Goal: Register for event/course: Register for event/course

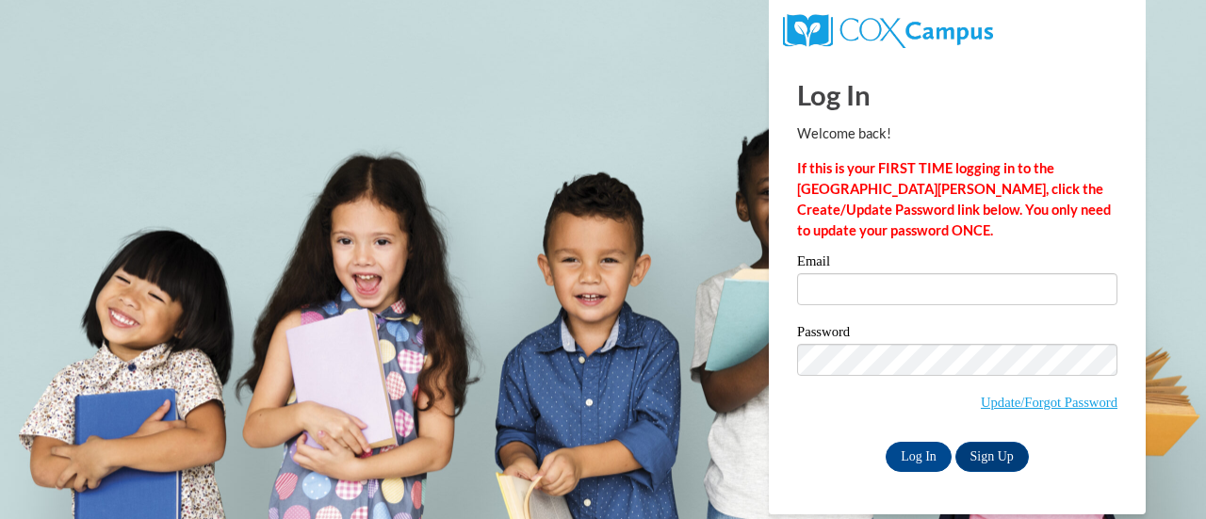
click at [861, 289] on input "Email" at bounding box center [957, 289] width 320 height 32
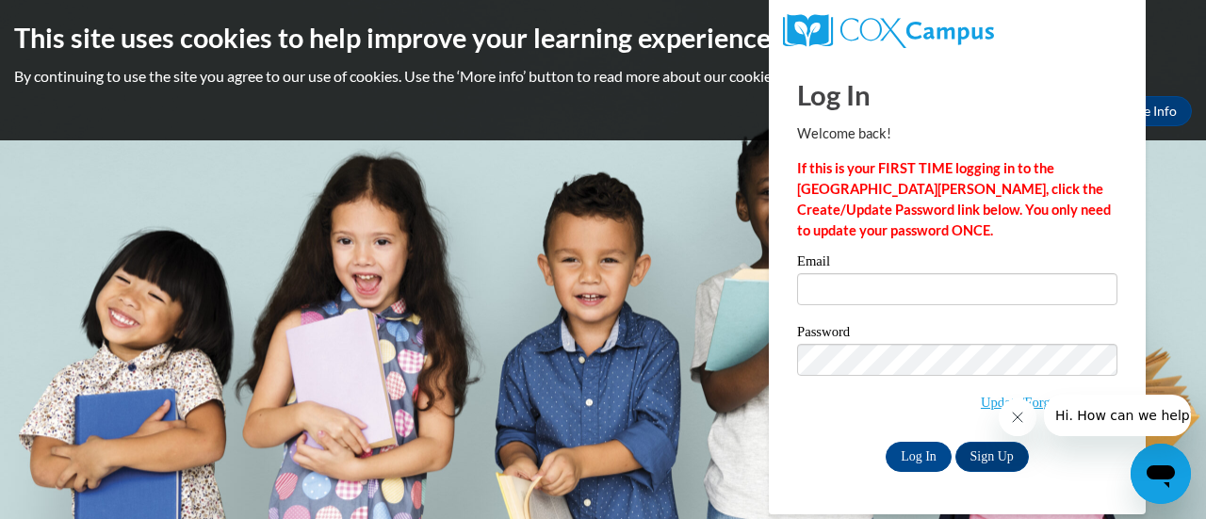
type input "sjohnson@kippmetroatlanta.org"
click at [932, 459] on input "Log In" at bounding box center [918, 457] width 66 height 30
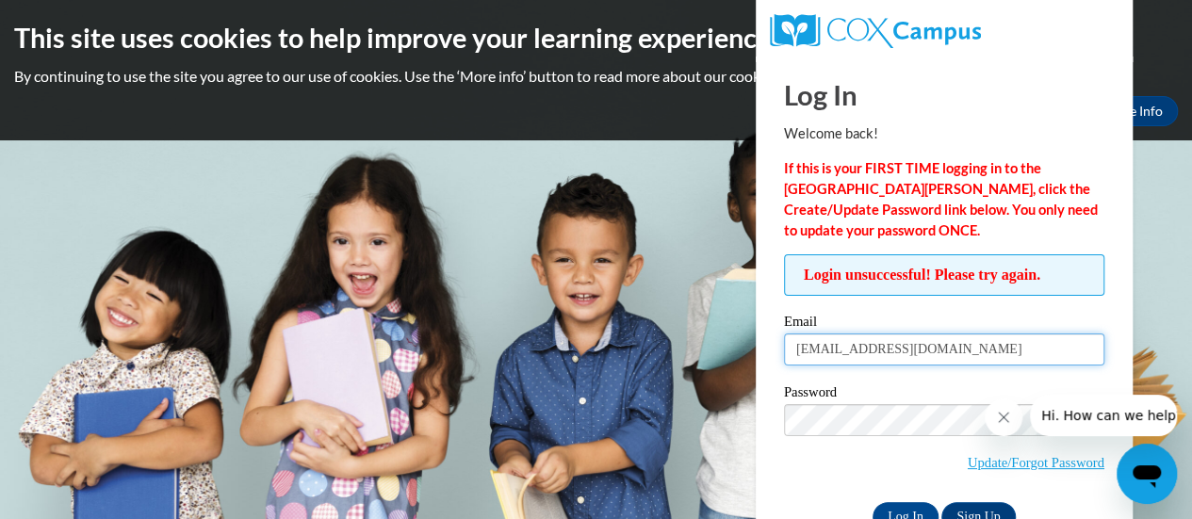
click at [984, 351] on input "[EMAIL_ADDRESS][DOMAIN_NAME]" at bounding box center [944, 349] width 320 height 32
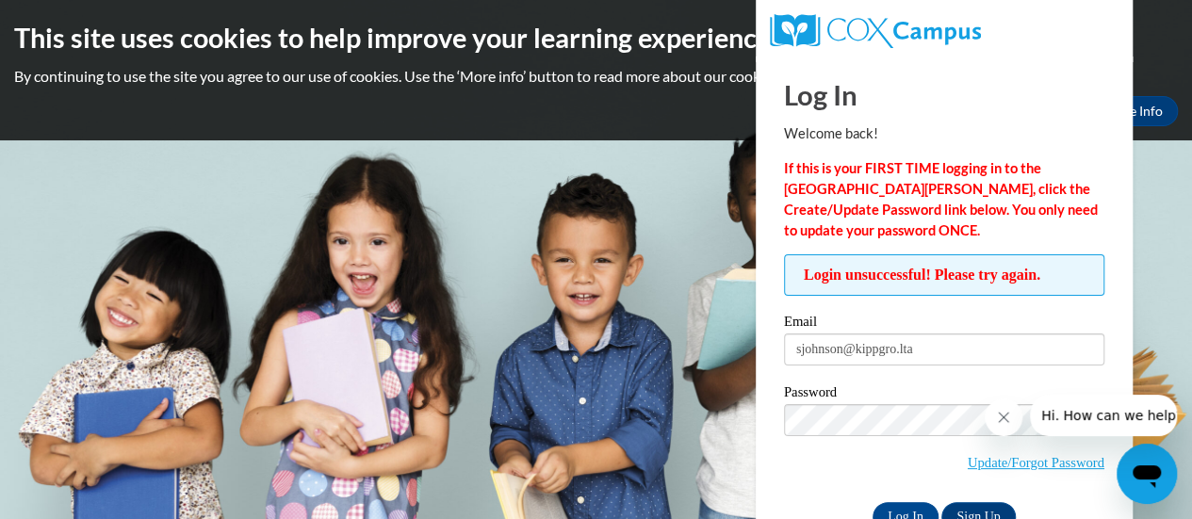
type input "sjohnson@kippgro.lta"
click at [872, 502] on input "Log In" at bounding box center [905, 517] width 66 height 30
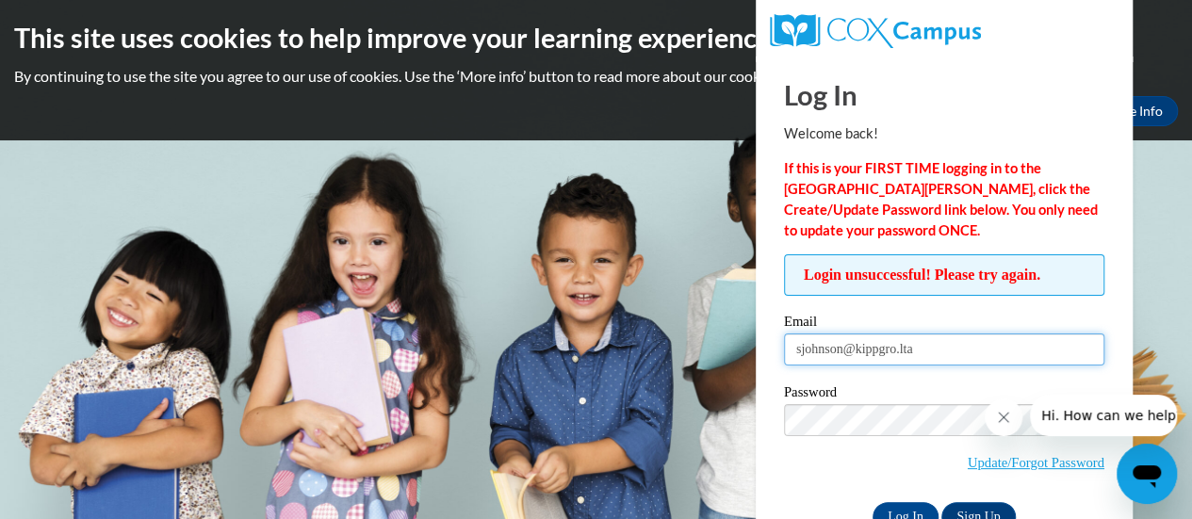
click at [924, 349] on input "sjohnson@kippgro.lta" at bounding box center [944, 349] width 320 height 32
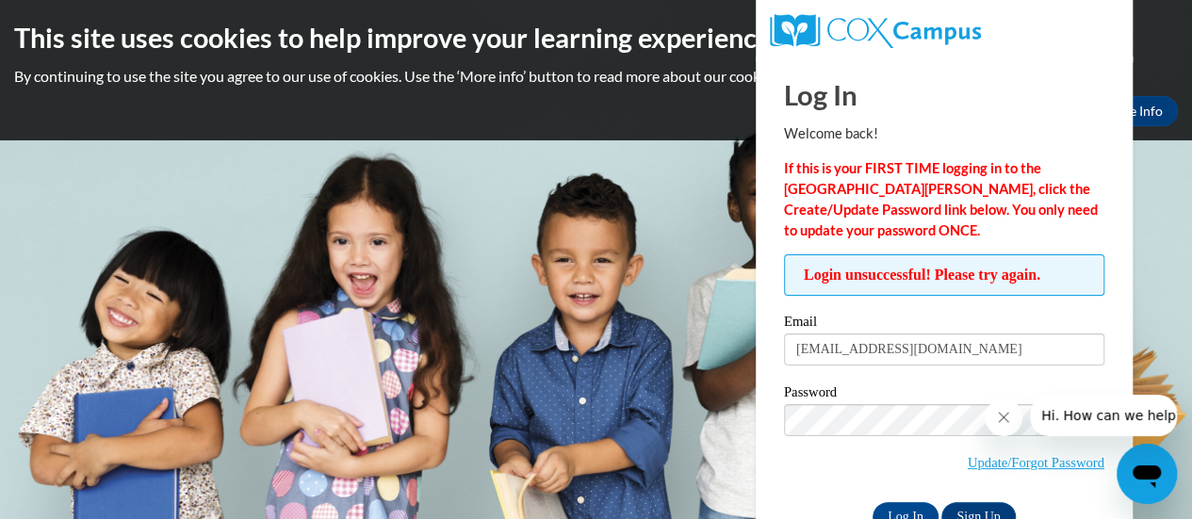
click at [989, 353] on input "[EMAIL_ADDRESS][DOMAIN_NAME]" at bounding box center [944, 349] width 320 height 32
click at [957, 349] on input "[EMAIL_ADDRESS][DOMAIN_NAME]" at bounding box center [944, 349] width 320 height 32
type input "sjohnson@kippatl.org"
click at [872, 502] on input "Log In" at bounding box center [905, 517] width 66 height 30
click at [1003, 414] on icon "Close message from company" at bounding box center [1003, 417] width 15 height 15
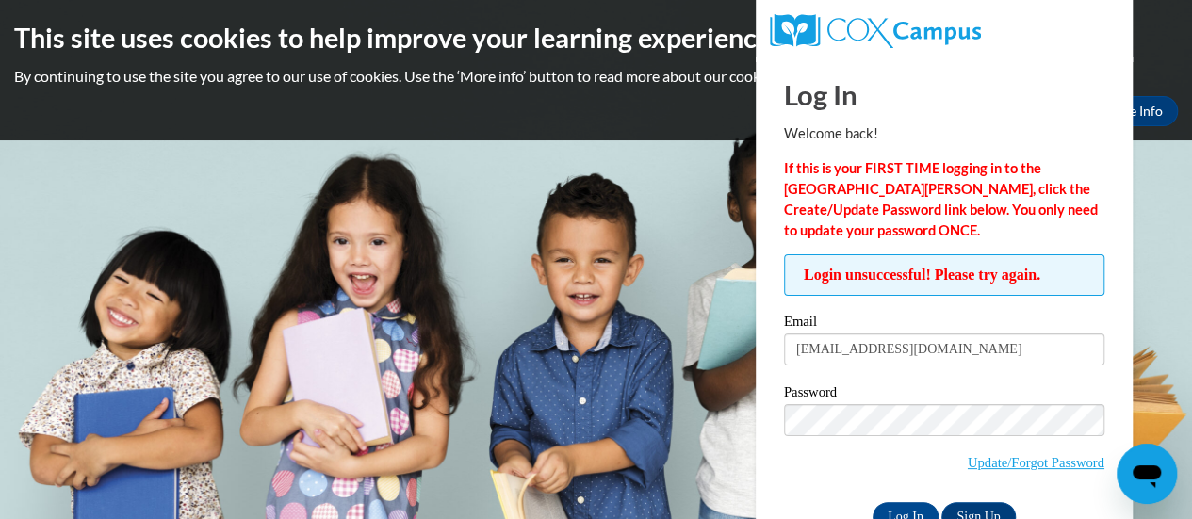
scroll to position [53, 0]
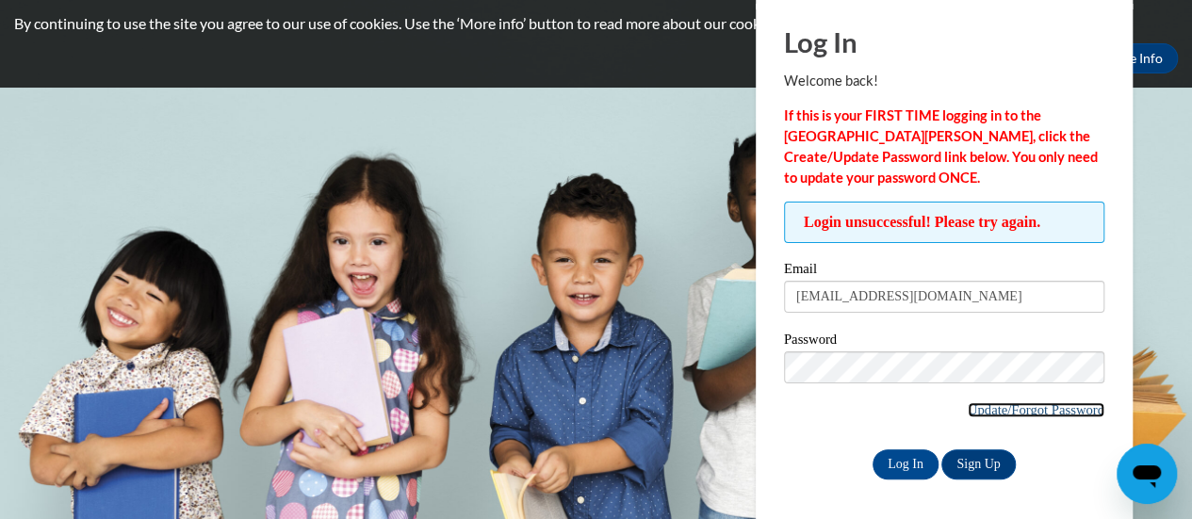
click at [968, 410] on link "Update/Forgot Password" at bounding box center [1035, 409] width 137 height 15
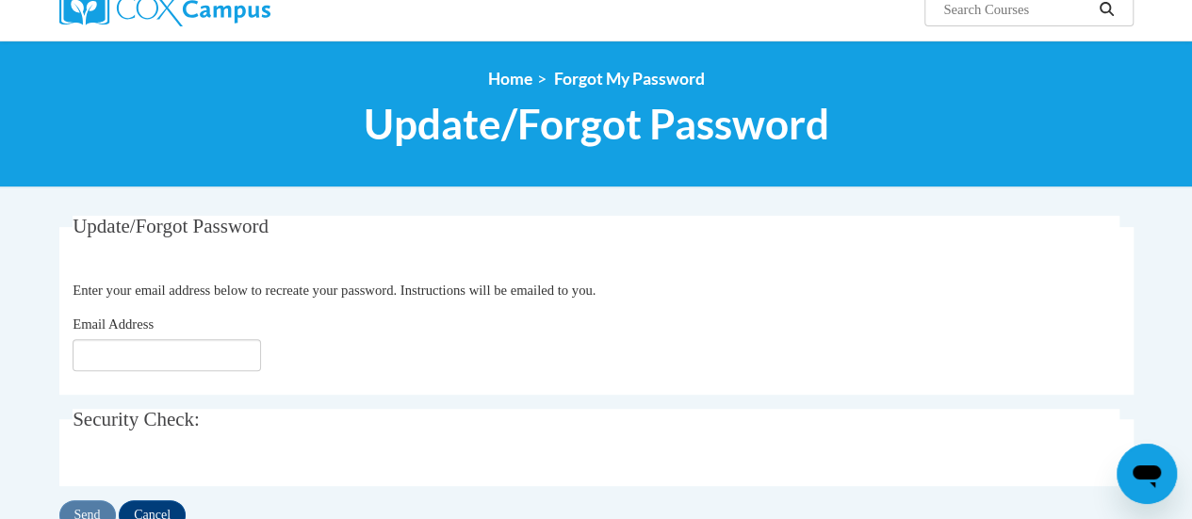
scroll to position [168, 0]
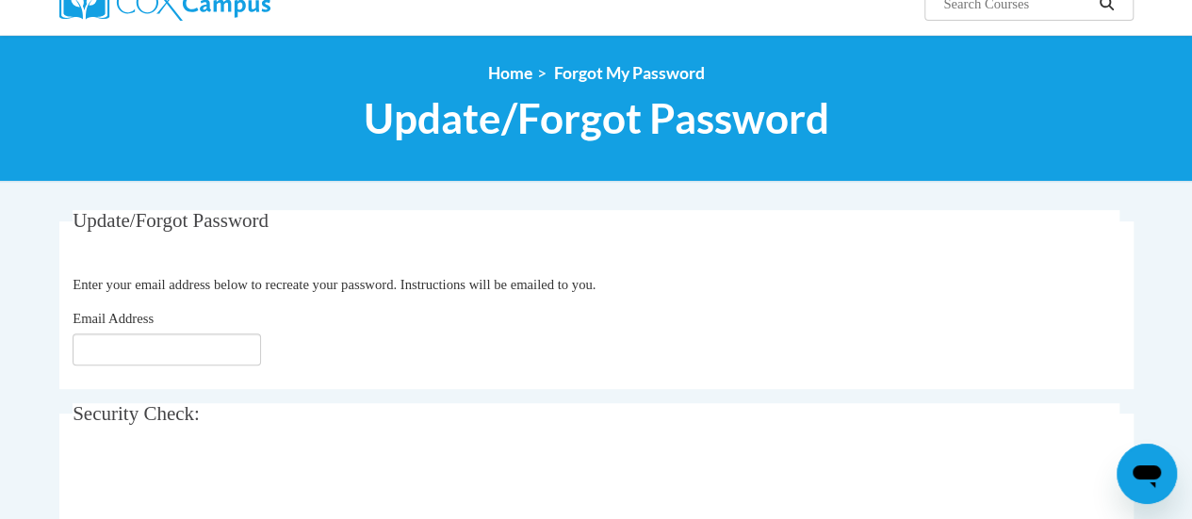
click at [213, 331] on div "Email Address" at bounding box center [596, 336] width 1047 height 57
click at [210, 337] on input "Email Address" at bounding box center [167, 349] width 188 height 32
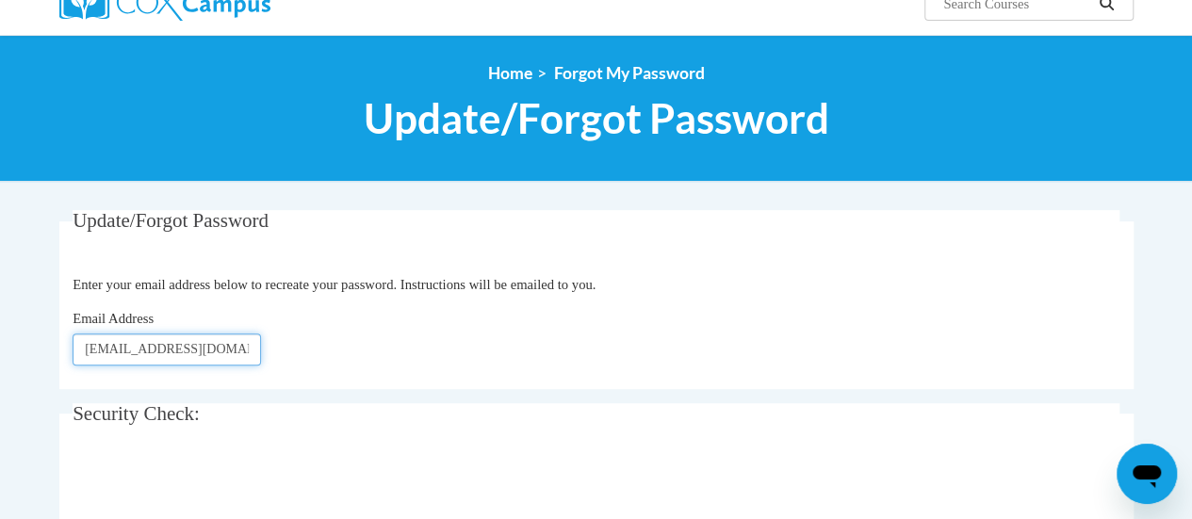
type input "sjohnson@kippatl.org"
click button "Refresh captcha" at bounding box center [0, 0] width 0 height 0
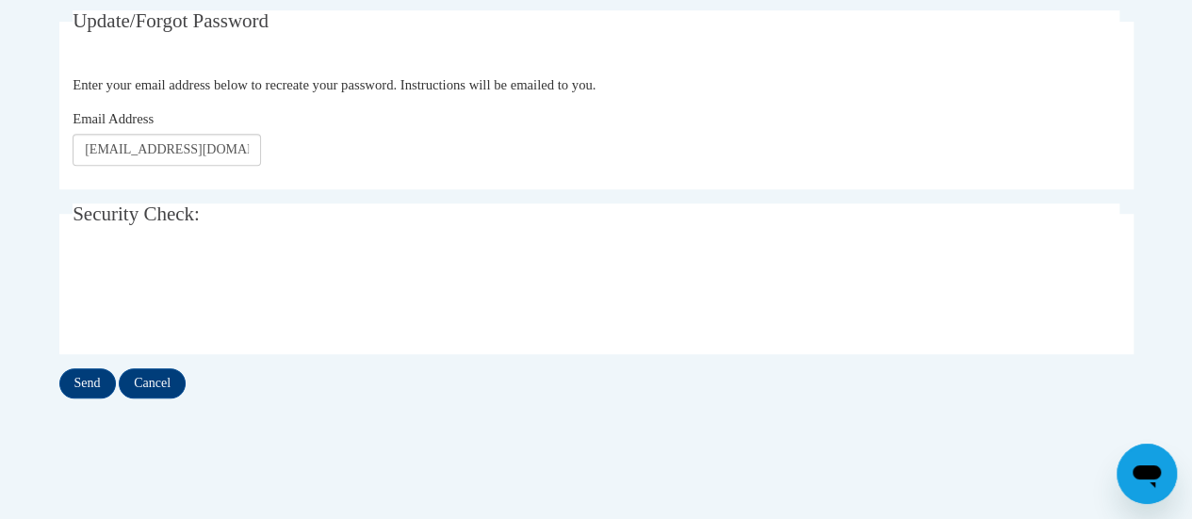
scroll to position [369, 0]
click at [77, 374] on input "Send" at bounding box center [87, 381] width 57 height 30
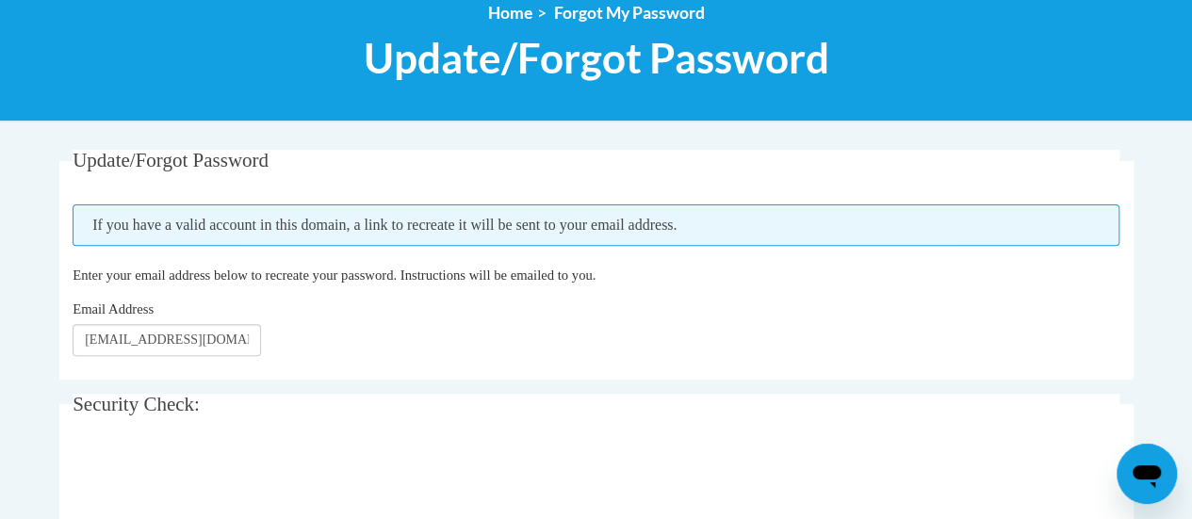
scroll to position [229, 0]
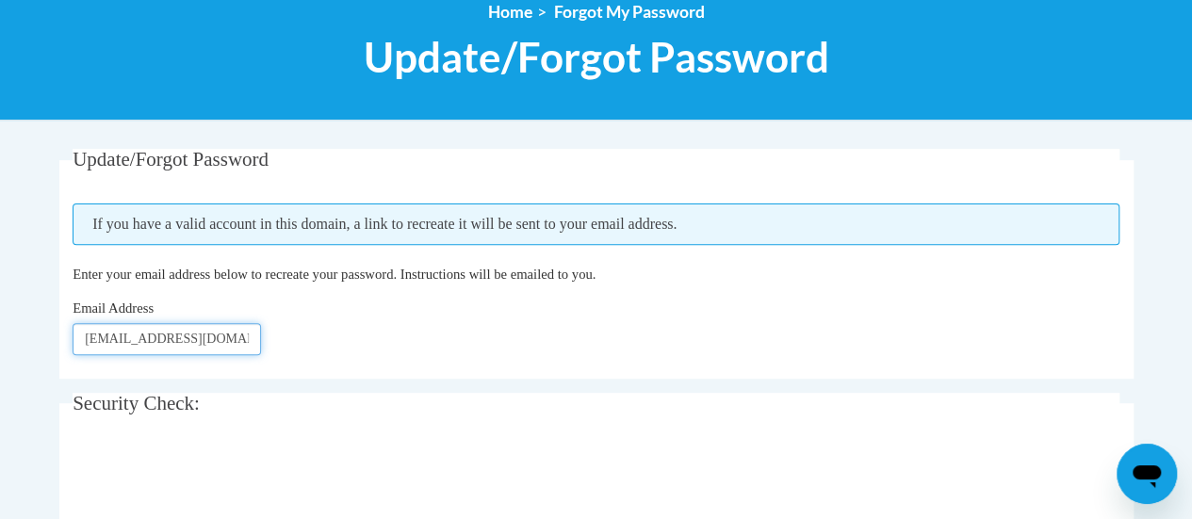
drag, startPoint x: 132, startPoint y: 329, endPoint x: 203, endPoint y: 342, distance: 72.8
click at [203, 342] on input "sjohnson@kippatl.org" at bounding box center [167, 339] width 188 height 32
type input "[EMAIL_ADDRESS][DOMAIN_NAME]"
click at [231, 336] on input "[EMAIL_ADDRESS][DOMAIN_NAME]" at bounding box center [167, 339] width 188 height 32
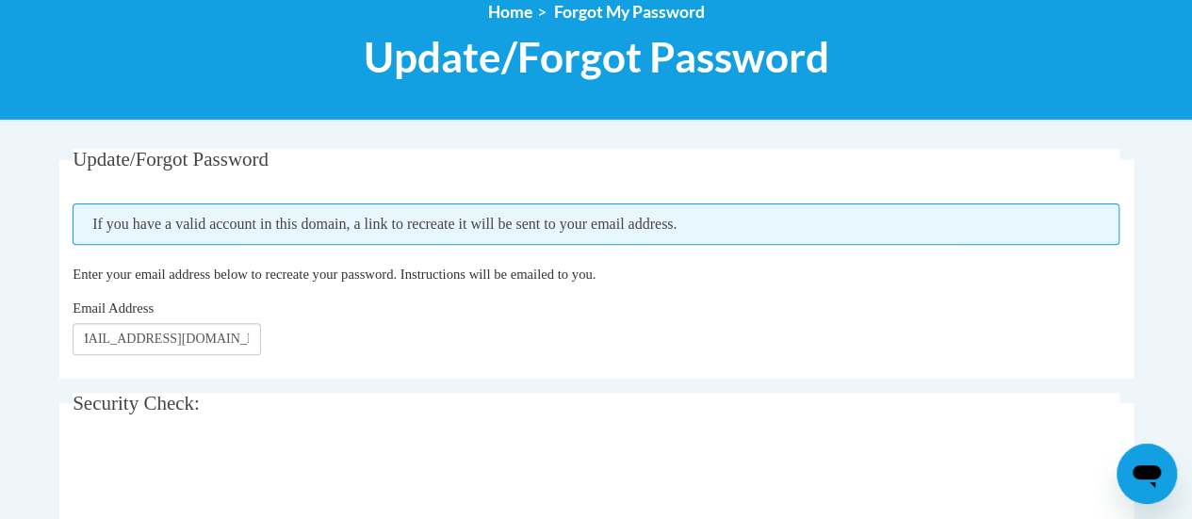
scroll to position [0, 0]
click at [505, 302] on div "Email Address sjohnson@kippmetroatlanta.org" at bounding box center [596, 326] width 1047 height 57
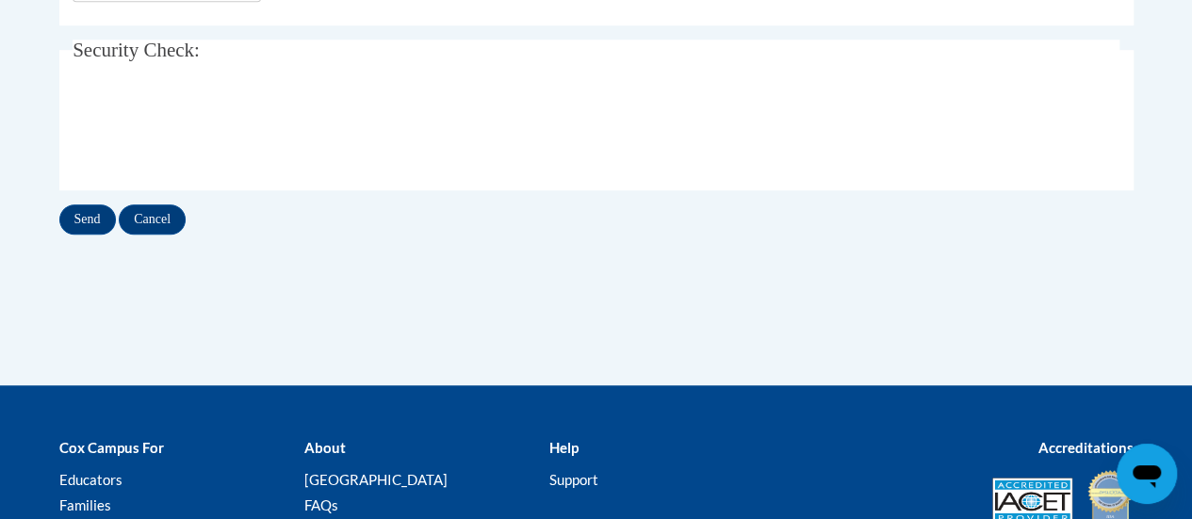
scroll to position [626, 0]
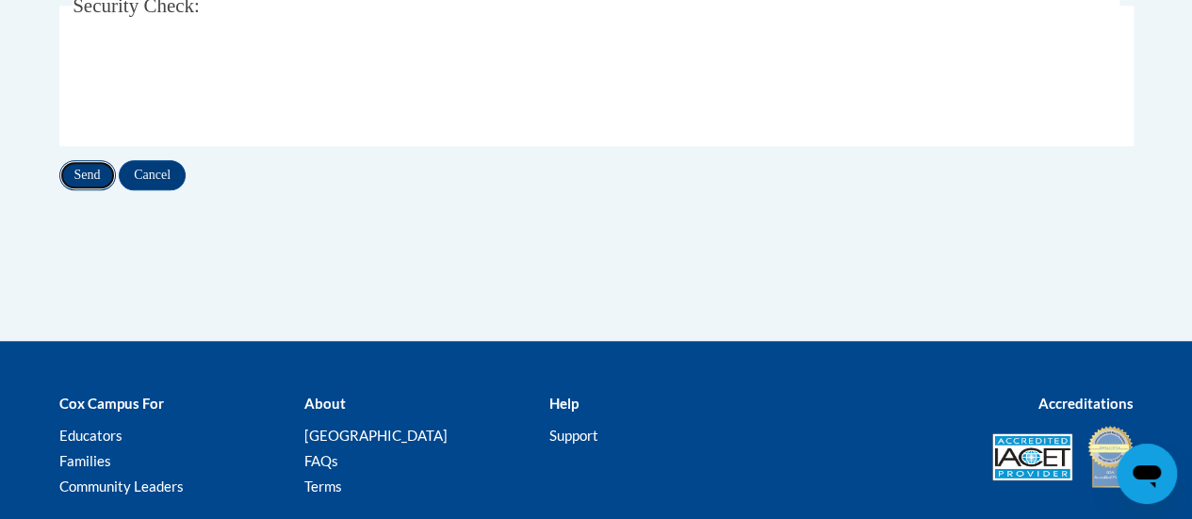
click at [78, 178] on input "Send" at bounding box center [87, 175] width 57 height 30
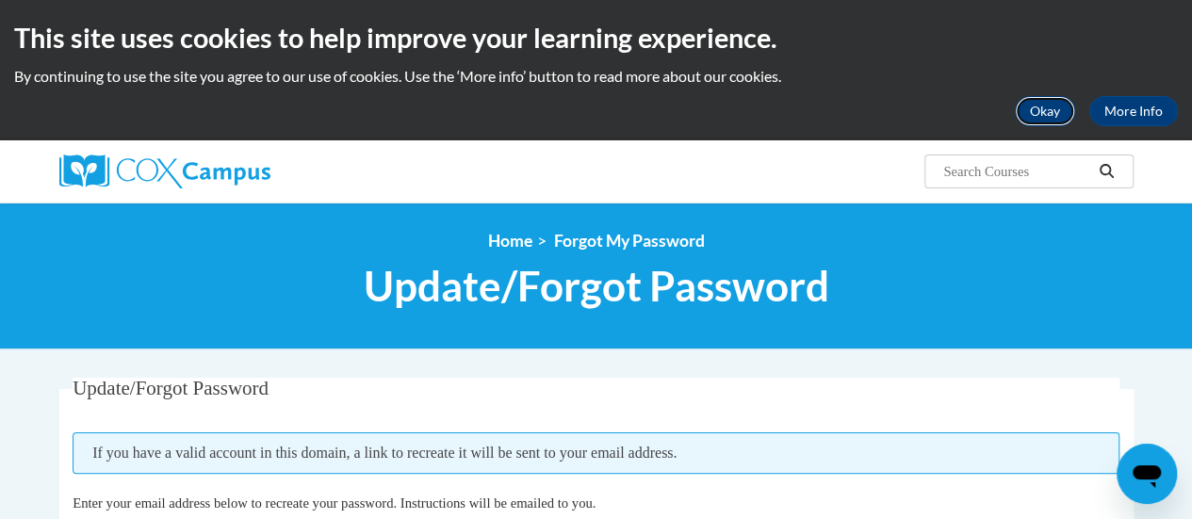
click at [1038, 103] on button "Okay" at bounding box center [1044, 111] width 60 height 30
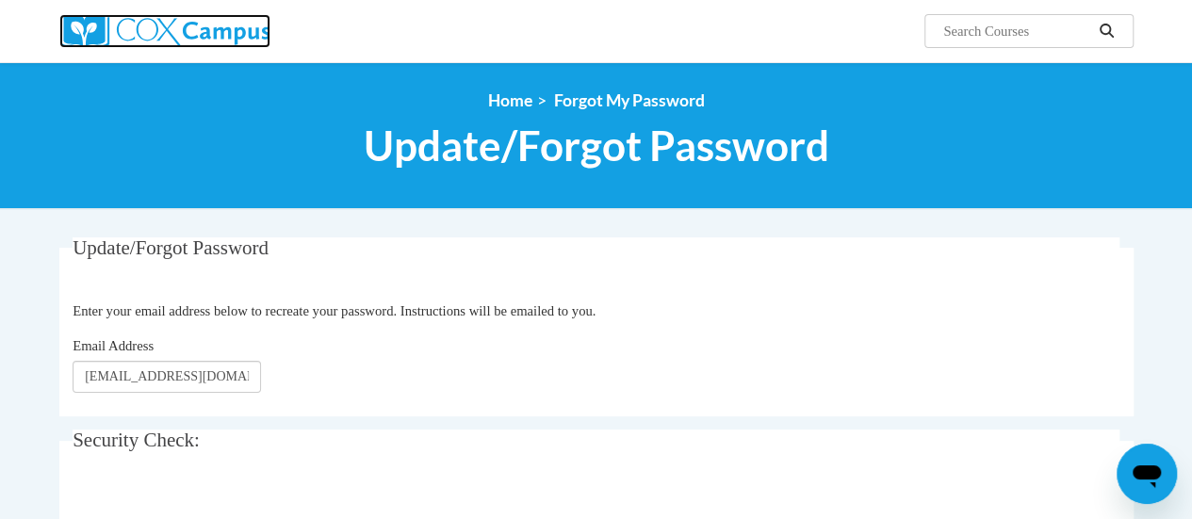
click at [235, 40] on img at bounding box center [164, 31] width 211 height 34
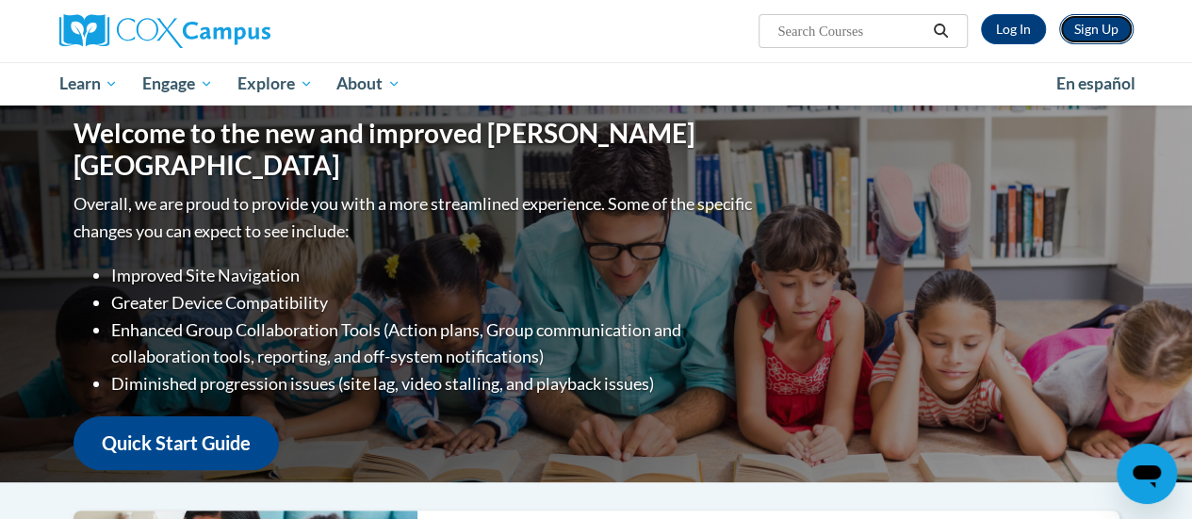
click at [1109, 37] on link "Sign Up" at bounding box center [1096, 29] width 74 height 30
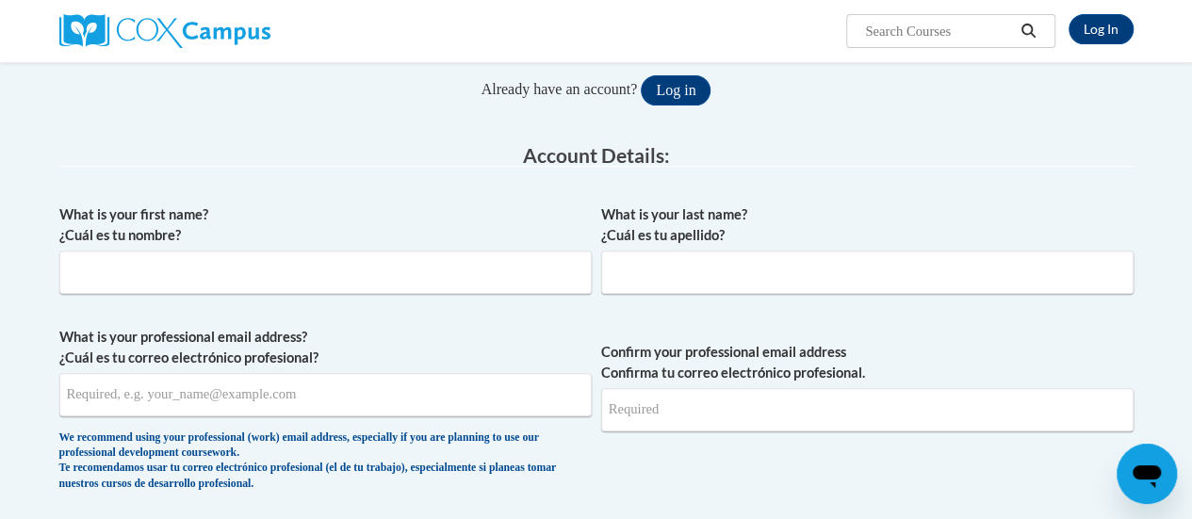
scroll to position [234, 0]
click at [383, 291] on input "What is your first name? ¿Cuál es tu nombre?" at bounding box center [325, 271] width 532 height 43
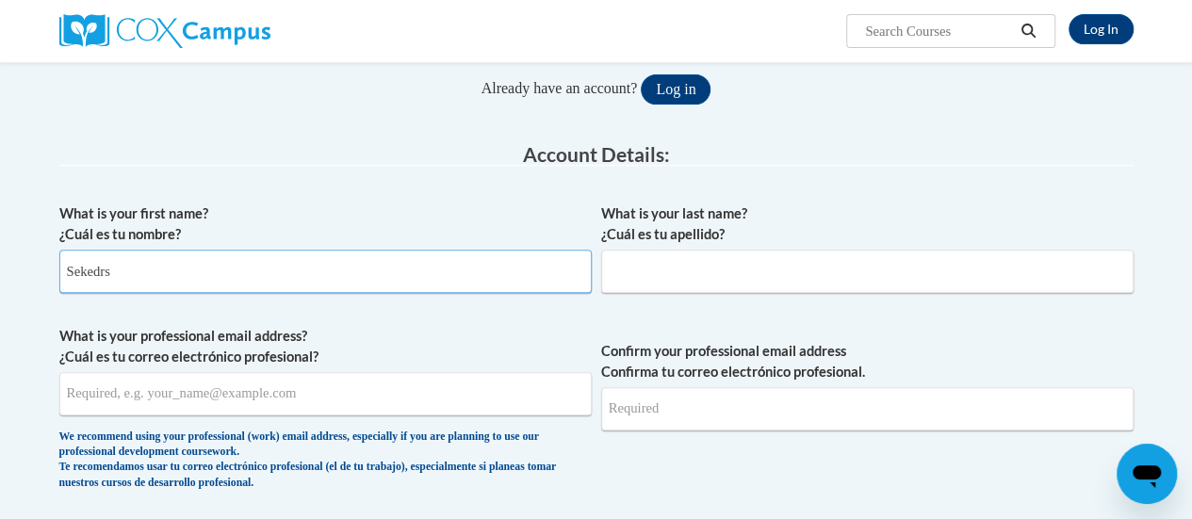
click at [376, 266] on input "Sekedrs" at bounding box center [325, 271] width 532 height 43
type input "Sekedra"
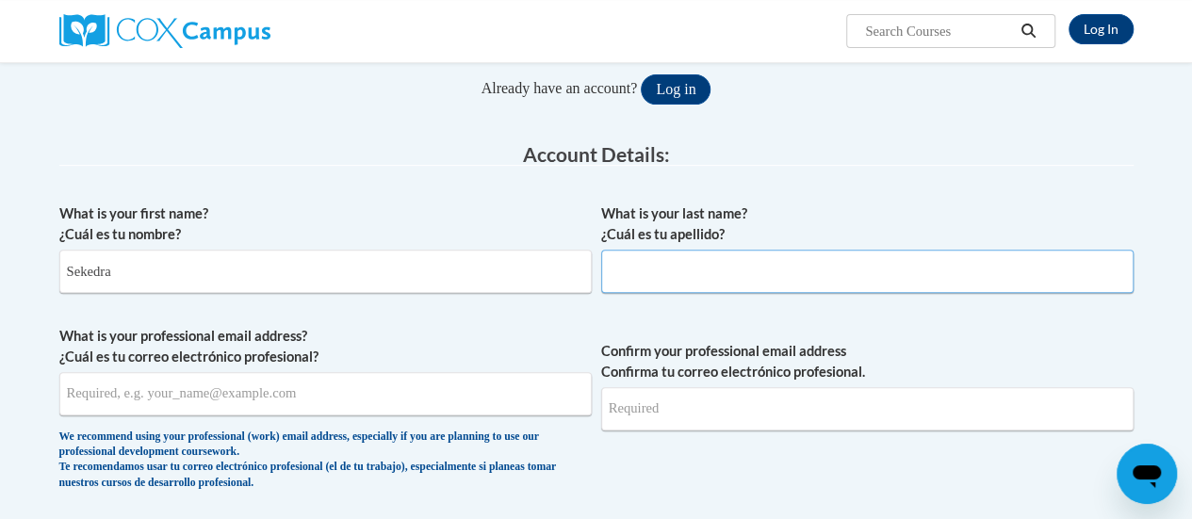
click at [637, 268] on input "What is your last name? ¿Cuál es tu apellido?" at bounding box center [867, 271] width 532 height 43
type input "Johnson"
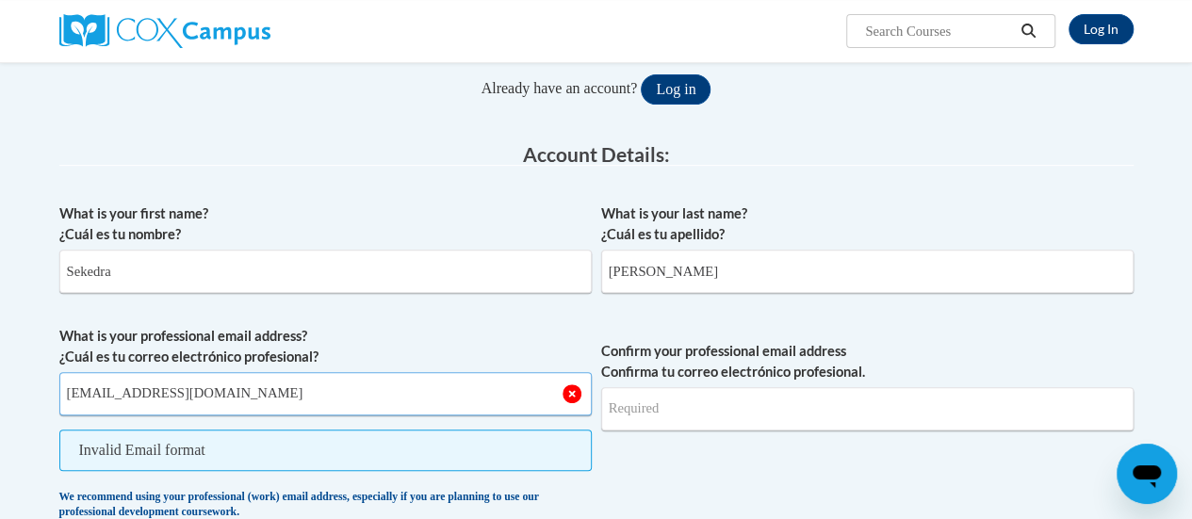
type input "sjohnson@kippatl.org"
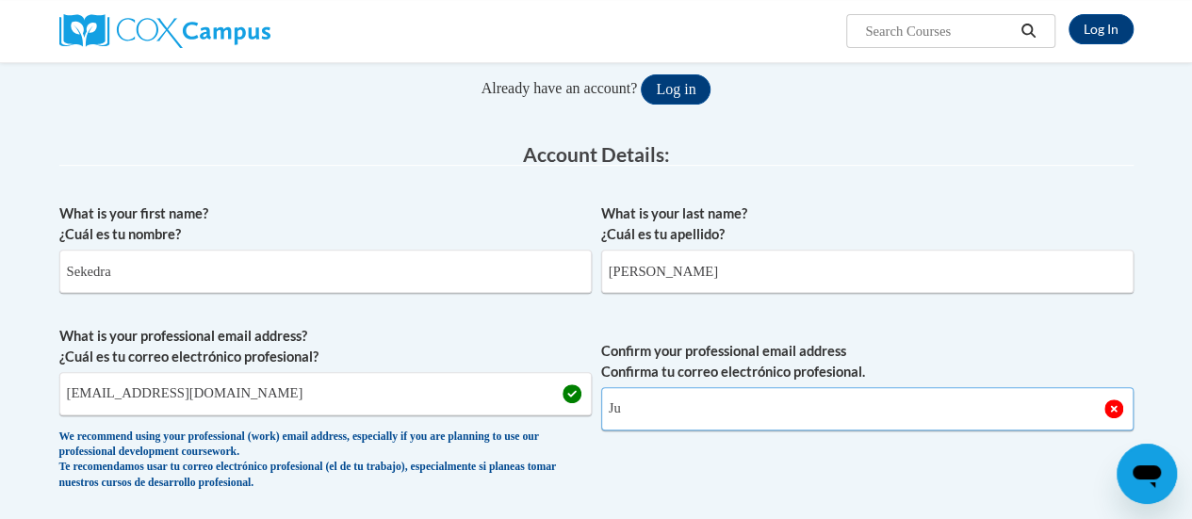
type input "J"
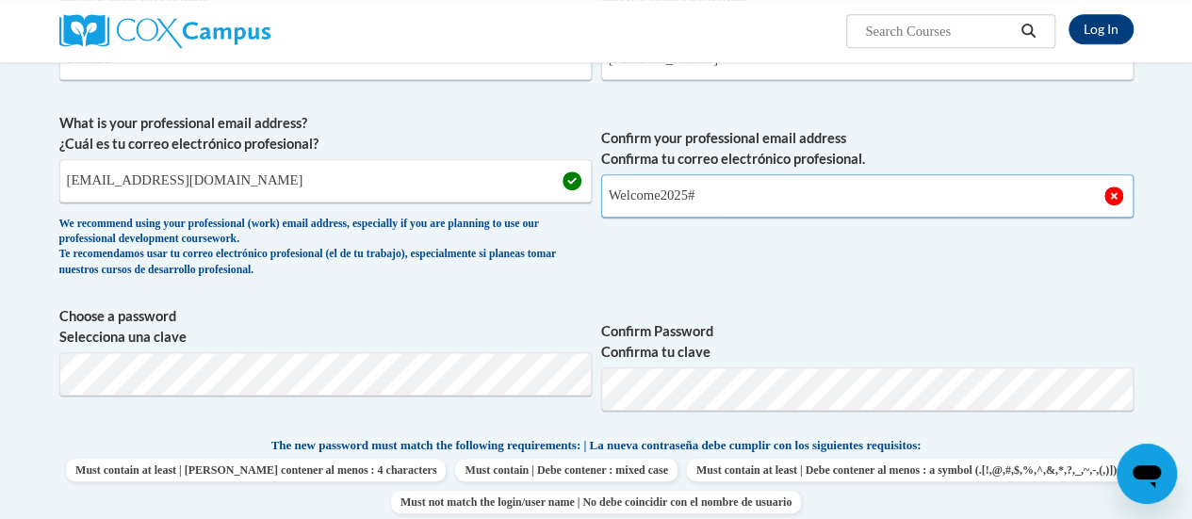
scroll to position [458, 0]
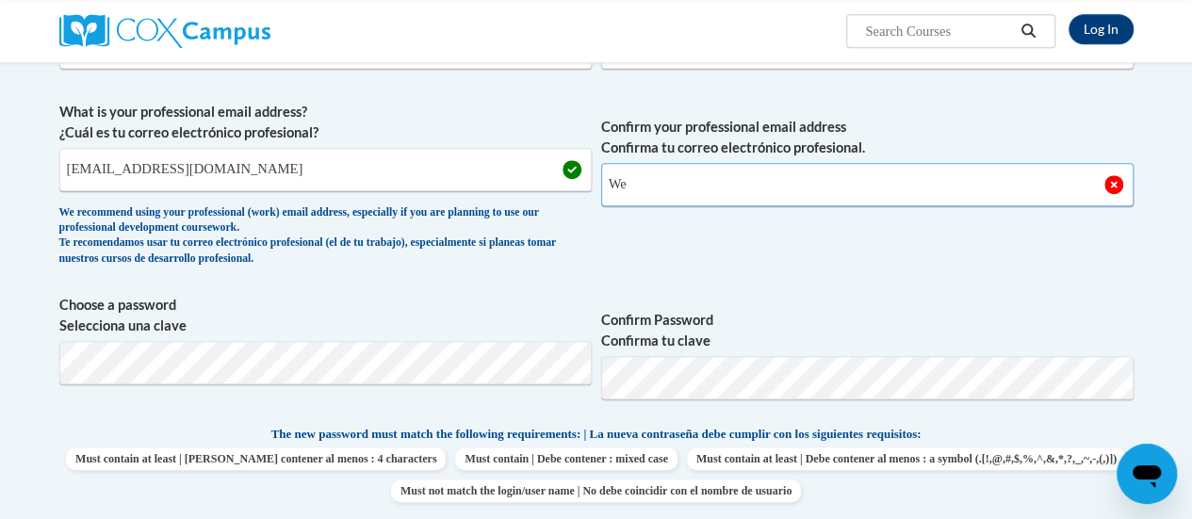
type input "W"
type input "sjohnson@kippatl.org"
click at [776, 313] on label "Confirm Password Confirma tu clave" at bounding box center [867, 330] width 532 height 41
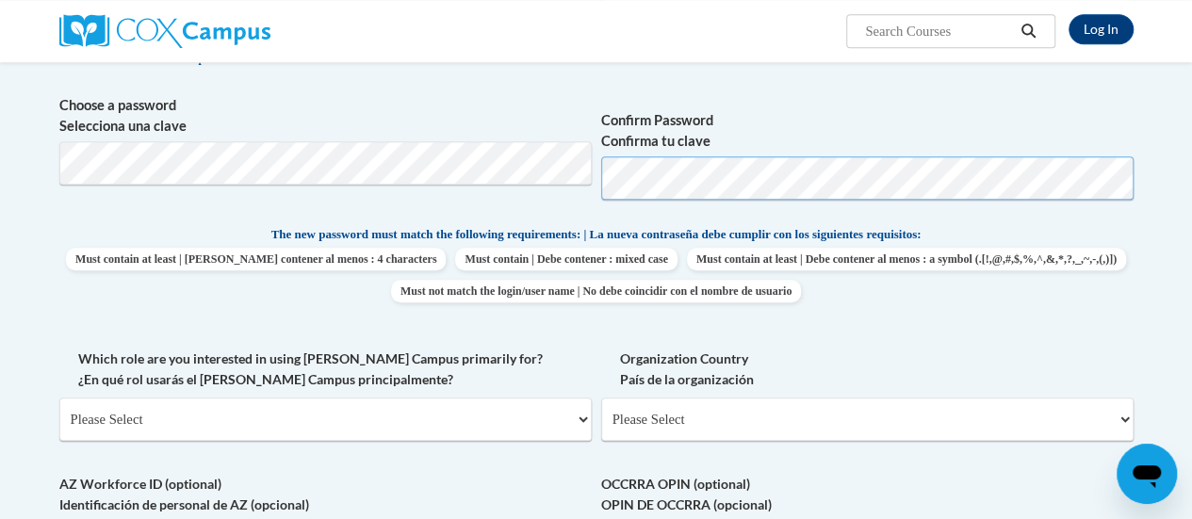
scroll to position [681, 0]
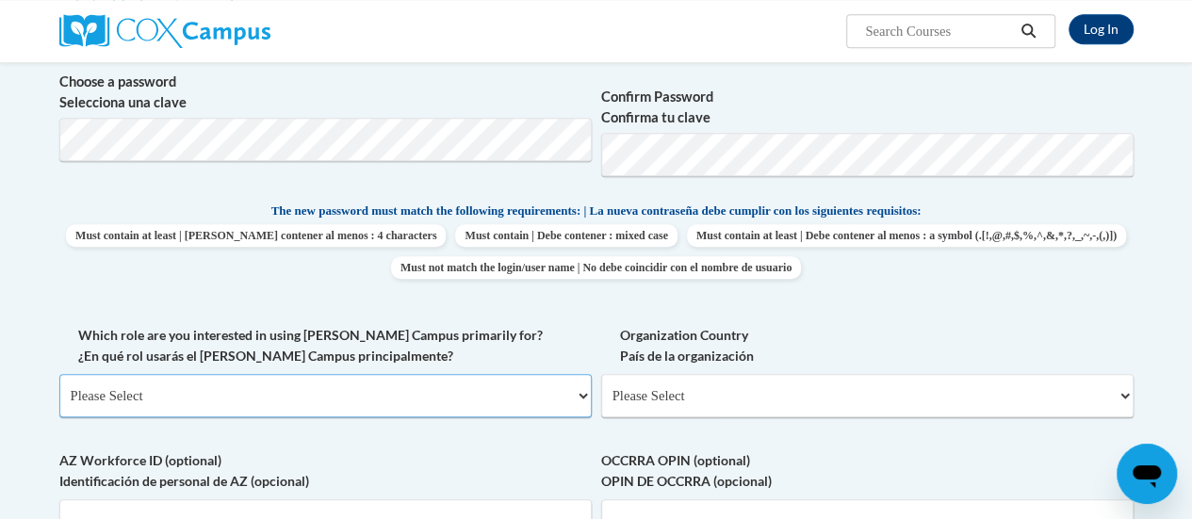
click at [526, 402] on select "Please Select College/University | Colegio/Universidad Community/Nonprofit Part…" at bounding box center [325, 395] width 532 height 43
select select "fbf2d438-af2f-41f8-98f1-81c410e29de3"
click at [59, 374] on select "Please Select College/University | Colegio/Universidad Community/Nonprofit Part…" at bounding box center [325, 395] width 532 height 43
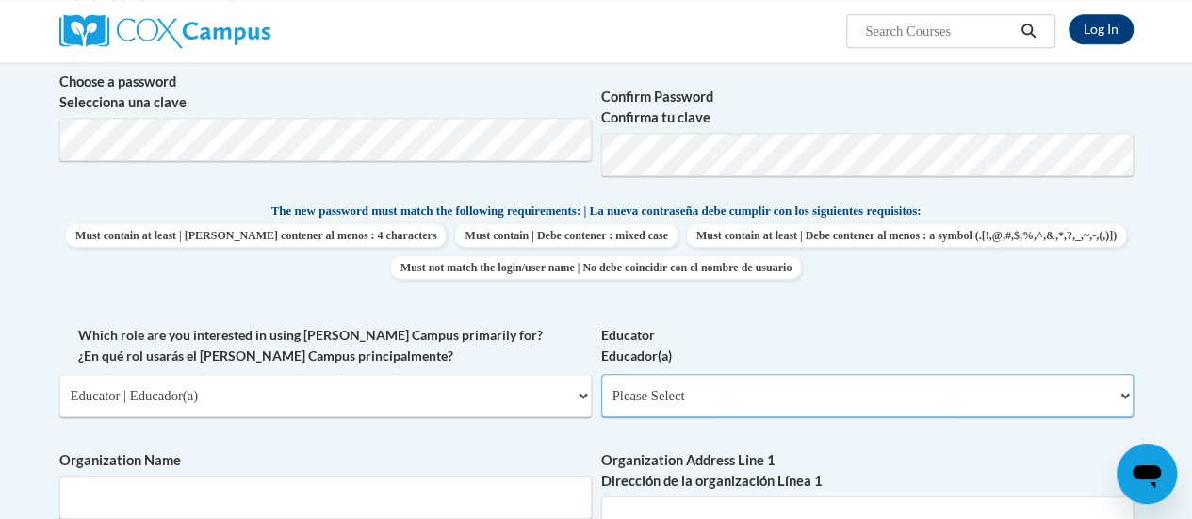
click at [667, 385] on select "Please Select Early Learning/Daycare Teacher/Family Home Care Provider | Maestr…" at bounding box center [867, 395] width 532 height 43
click at [601, 374] on select "Please Select Early Learning/Daycare Teacher/Family Home Care Provider | Maestr…" at bounding box center [867, 395] width 532 height 43
click at [780, 387] on select "Please Select Early Learning/Daycare Teacher/Family Home Care Provider | Maestr…" at bounding box center [867, 395] width 532 height 43
select select "8e40623d-54d0-45cd-9f92-5df65cd3f8cf"
click at [601, 374] on select "Please Select Early Learning/Daycare Teacher/Family Home Care Provider | Maestr…" at bounding box center [867, 395] width 532 height 43
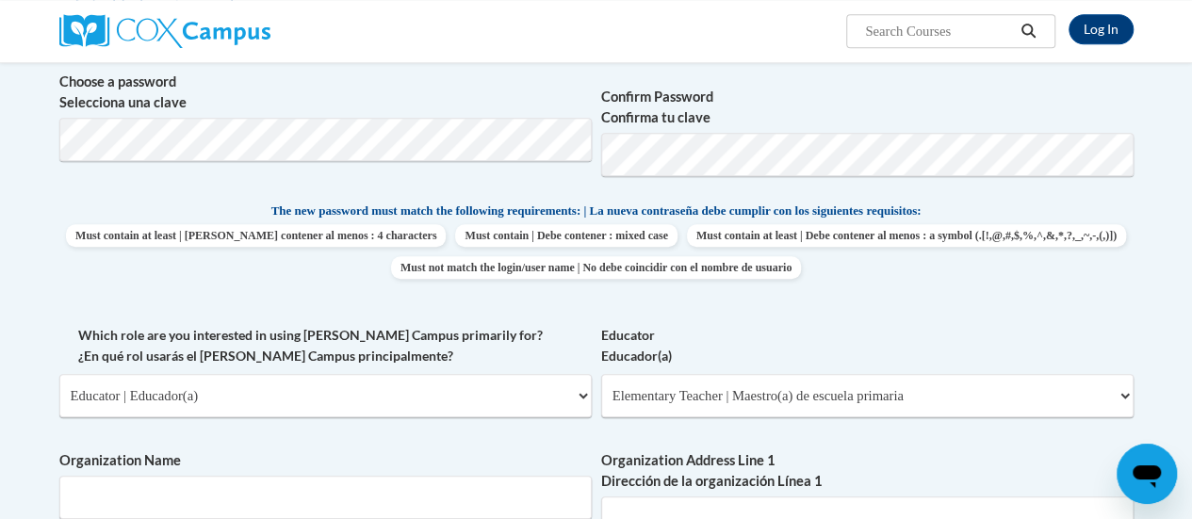
click at [485, 425] on div "Which role are you interested in using Cox Campus primarily for? ¿En qué rol us…" at bounding box center [325, 378] width 532 height 106
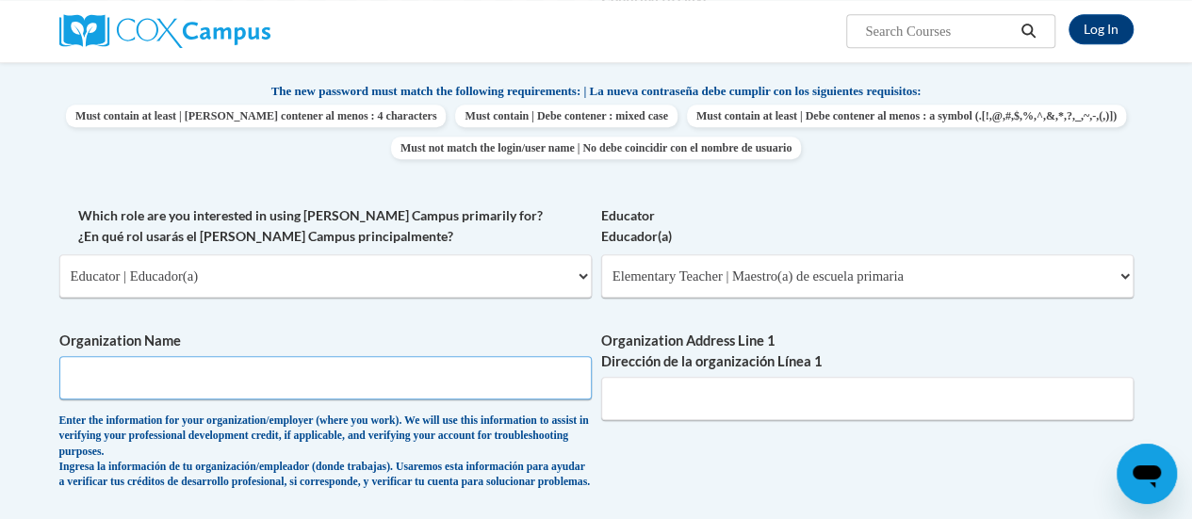
click at [488, 387] on input "Organization Name" at bounding box center [325, 377] width 532 height 43
type input "KIPP Atl Schools"
drag, startPoint x: 743, startPoint y: 477, endPoint x: 619, endPoint y: 473, distance: 124.4
click at [619, 473] on div "What is your first name? ¿Cuál es tu nombre? Sekedra What is your last name? ¿C…" at bounding box center [596, 221] width 1074 height 1188
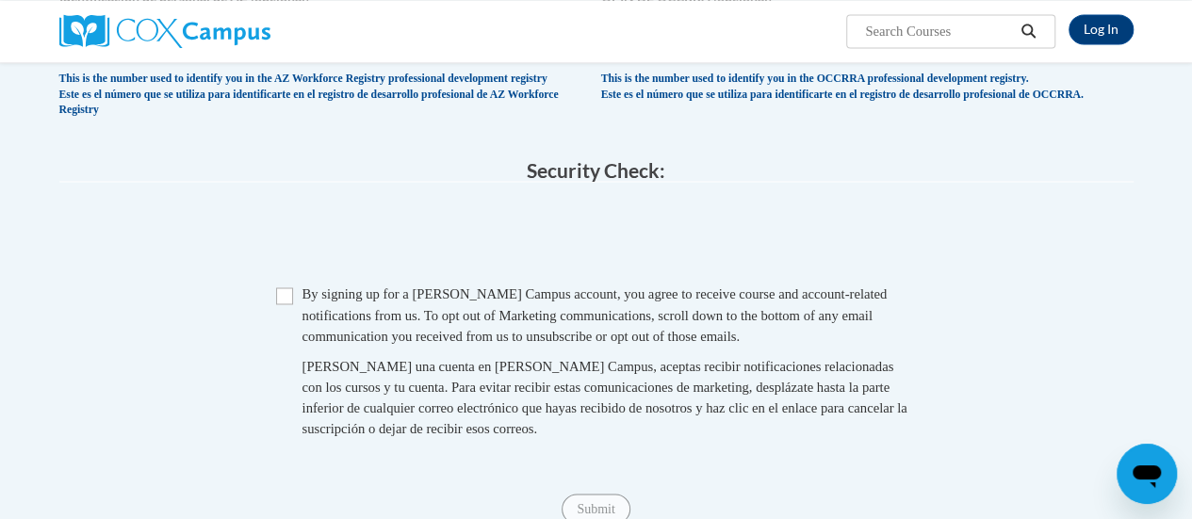
scroll to position [1482, 0]
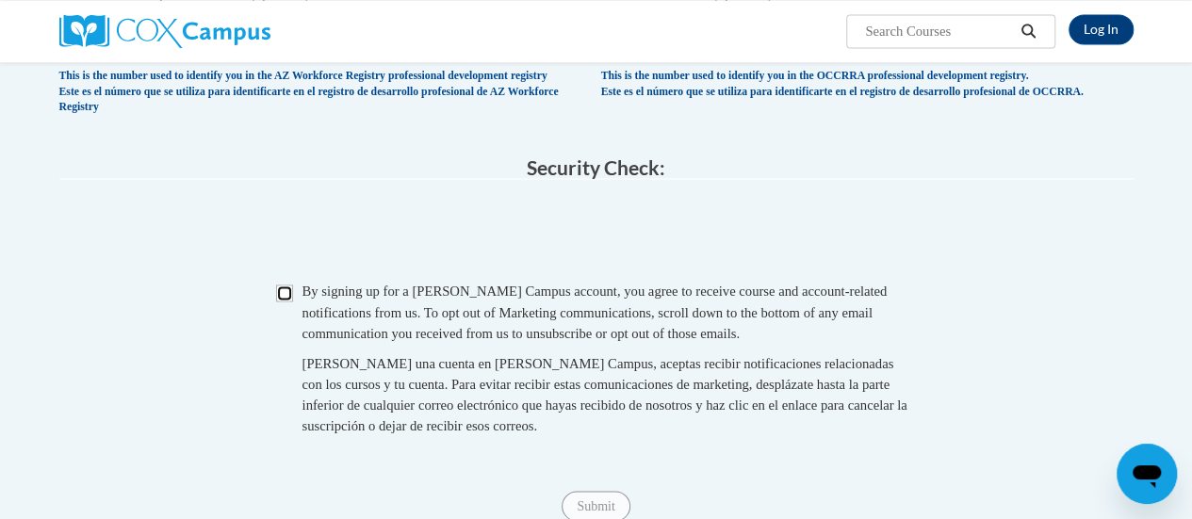
click at [284, 301] on input "Checkbox" at bounding box center [284, 292] width 17 height 17
checkbox input "true"
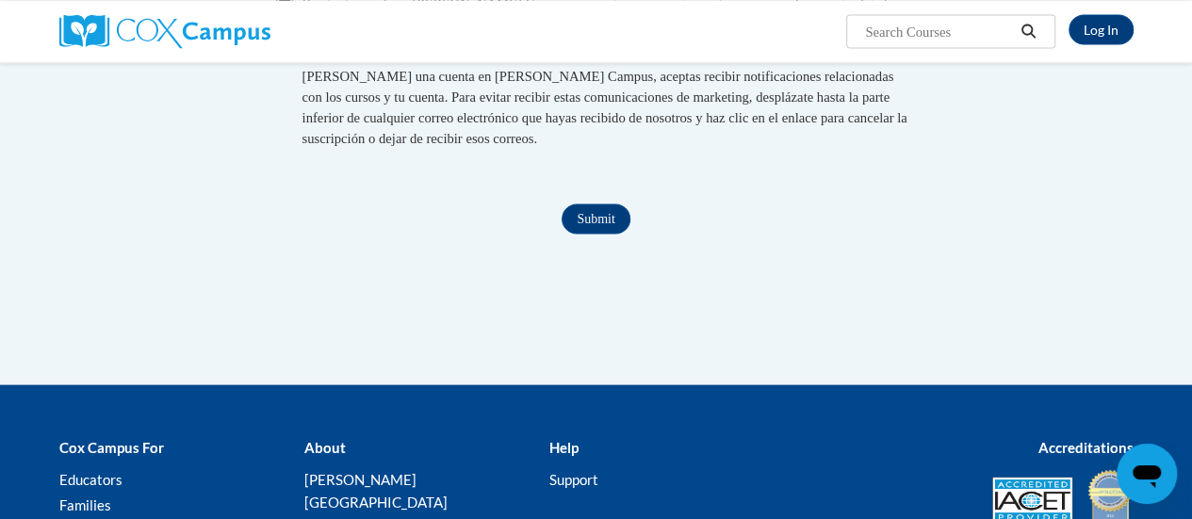
scroll to position [1767, 0]
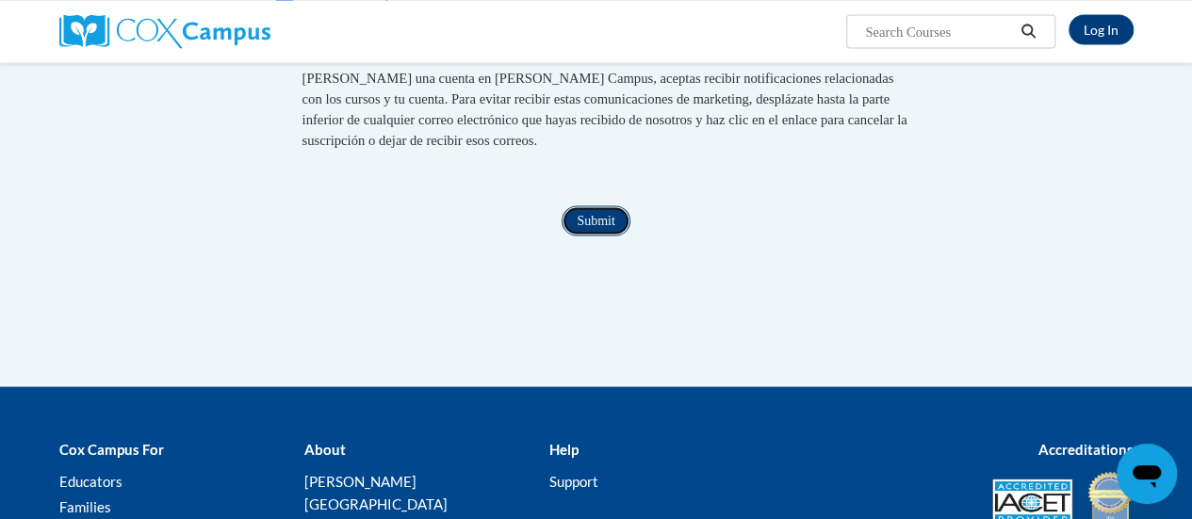
click at [594, 235] on input "Submit" at bounding box center [595, 220] width 68 height 30
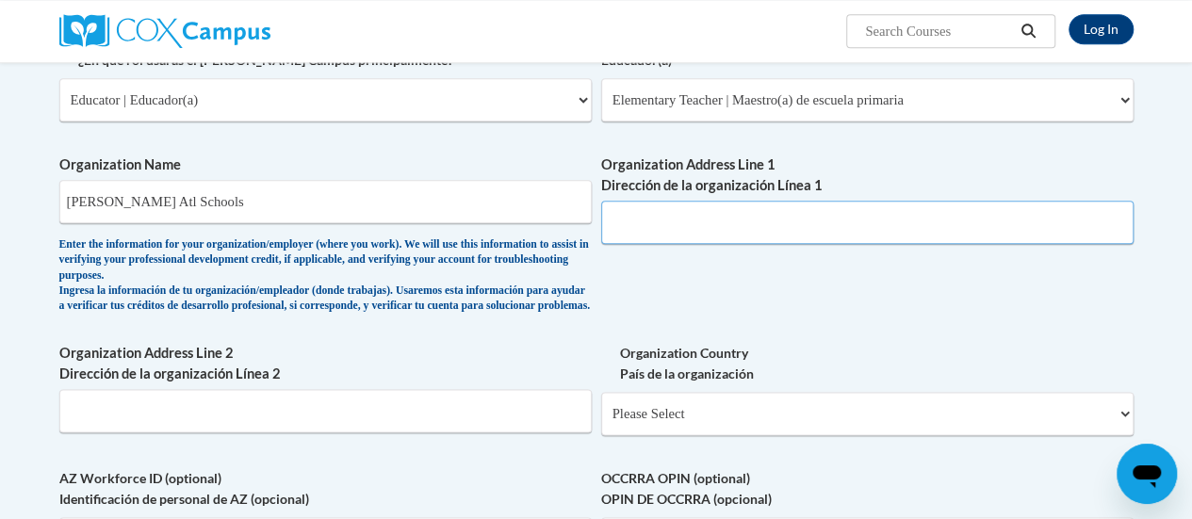
scroll to position [976, 0]
drag, startPoint x: 200, startPoint y: 195, endPoint x: 335, endPoint y: -113, distance: 336.6
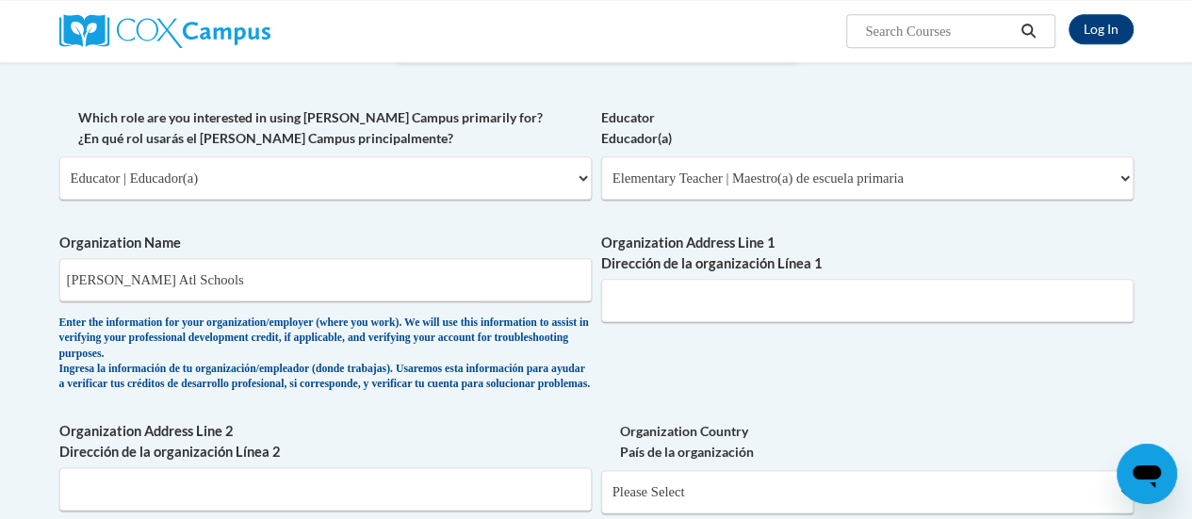
scroll to position [919, 0]
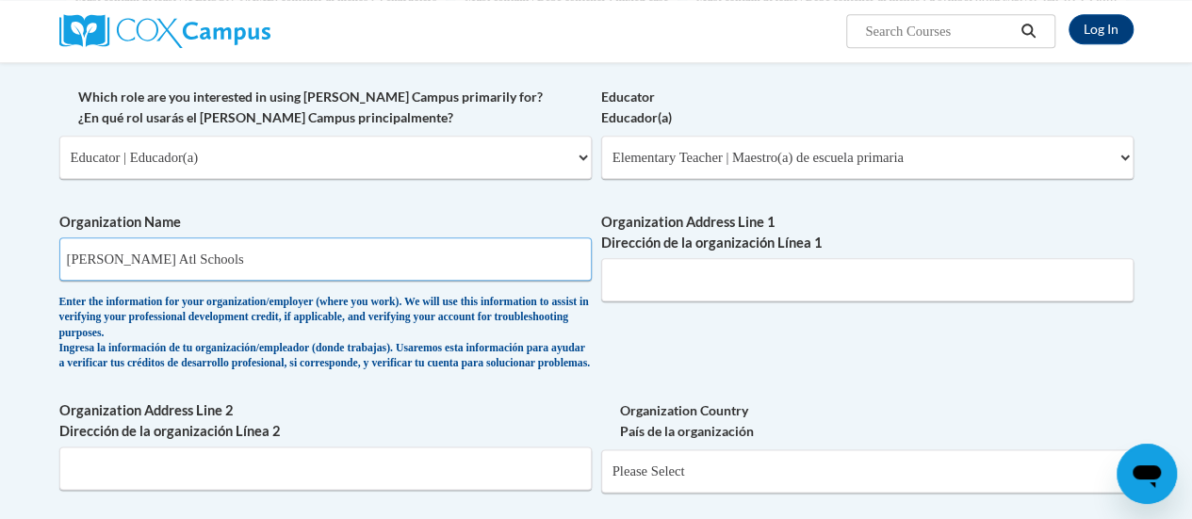
click at [115, 259] on input "KIPP Atl Schools" at bounding box center [325, 258] width 532 height 43
type input "KIPP Atlanta Schools"
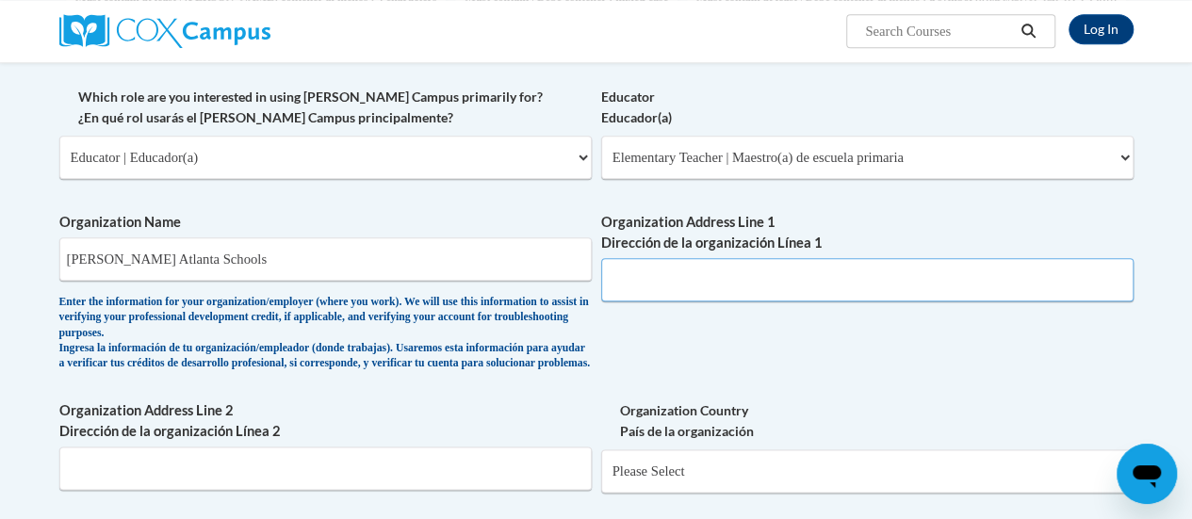
click at [667, 289] on input "Organization Address Line 1 Dirección de la organización Línea 1" at bounding box center [867, 279] width 532 height 43
paste input "1050 White St SW"
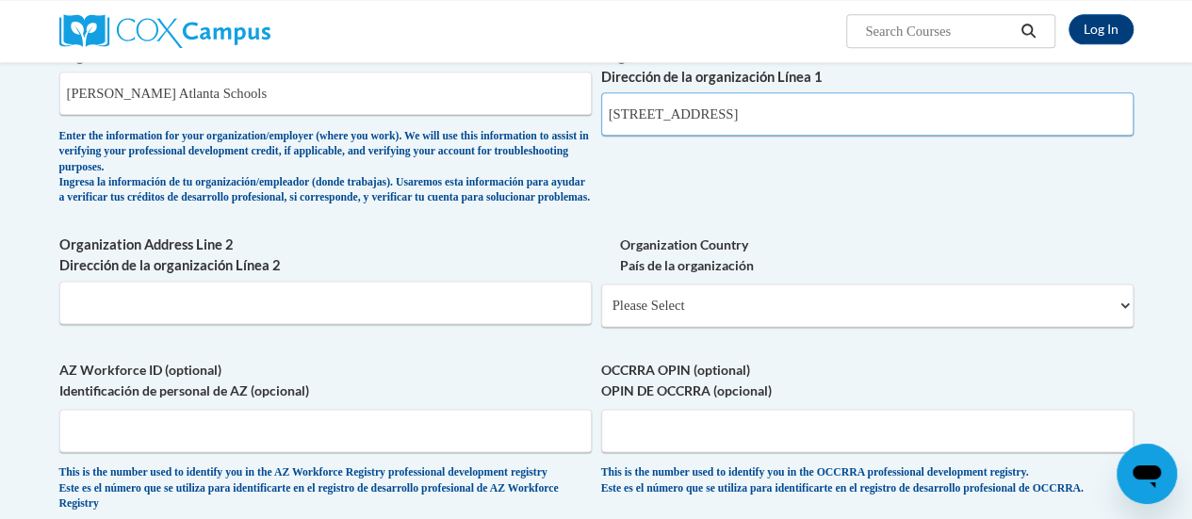
scroll to position [1087, 0]
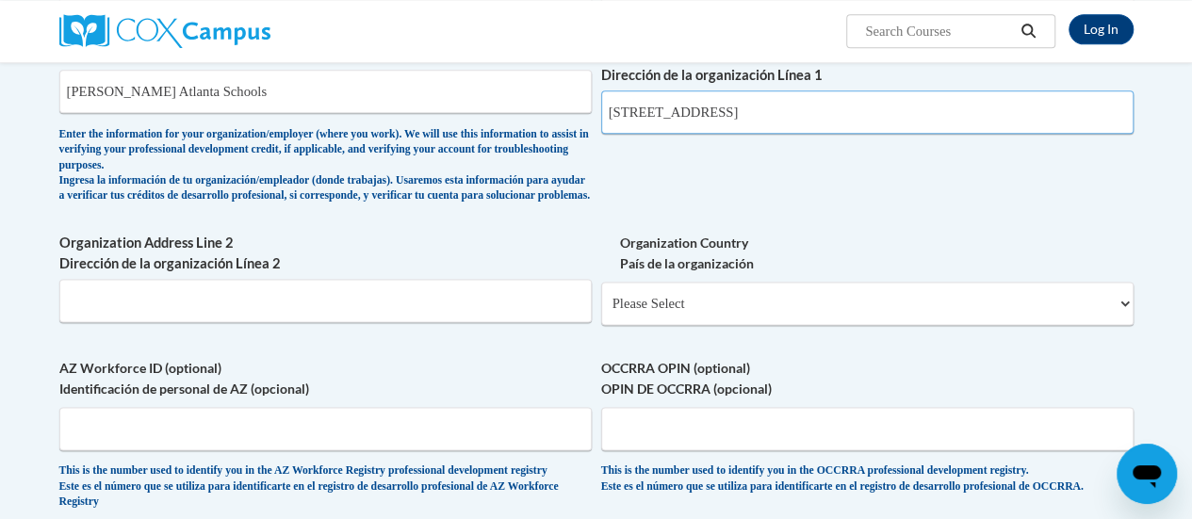
type input "1050 White St SW"
click at [712, 325] on select "Please Select United States | Estados Unidos Outside of the United States | Fue…" at bounding box center [867, 303] width 532 height 43
select select "ad49bcad-a171-4b2e-b99c-48b446064914"
click at [601, 296] on select "Please Select United States | Estados Unidos Outside of the United States | Fue…" at bounding box center [867, 303] width 532 height 43
select select
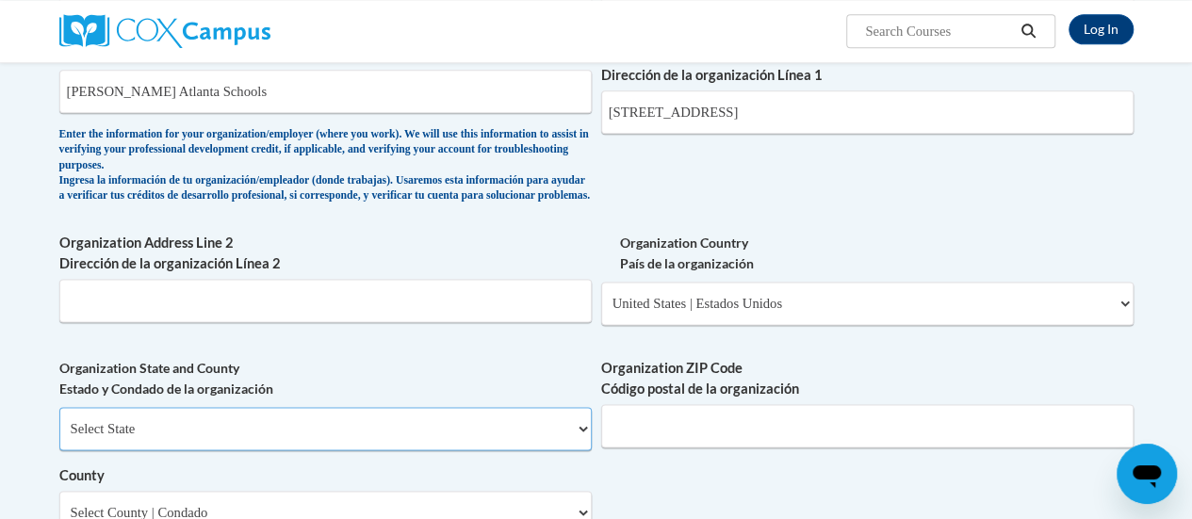
click at [195, 440] on select "Select State Alabama Alaska Arizona Arkansas California Colorado Connecticut De…" at bounding box center [325, 428] width 532 height 43
select select "Georgia"
click at [59, 421] on select "Select State Alabama Alaska Arizona Arkansas California Colorado Connecticut De…" at bounding box center [325, 428] width 532 height 43
click at [676, 447] on input "Organization ZIP Code Código postal de la organización" at bounding box center [867, 425] width 532 height 43
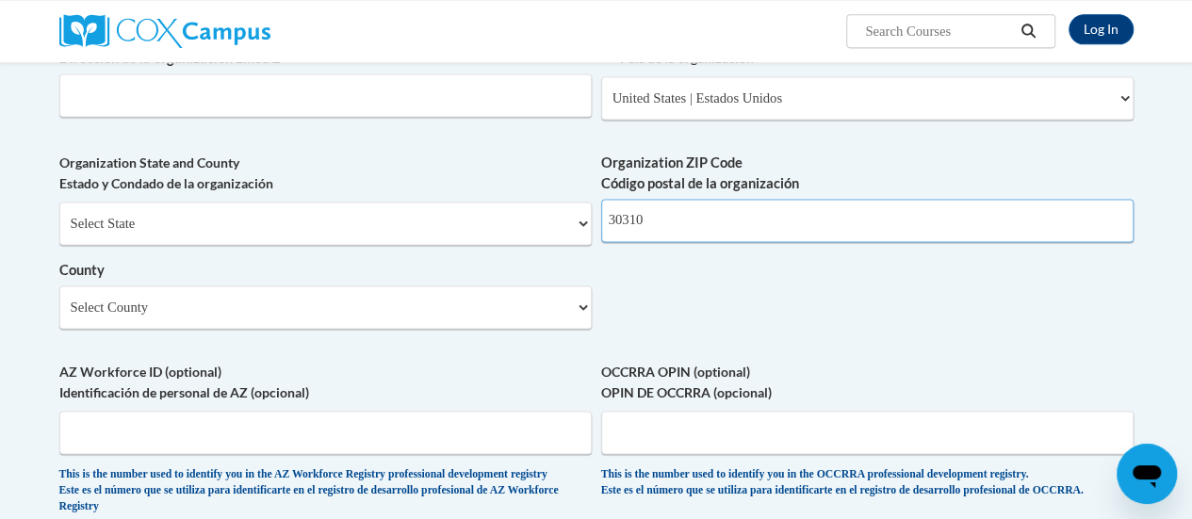
scroll to position [1296, 0]
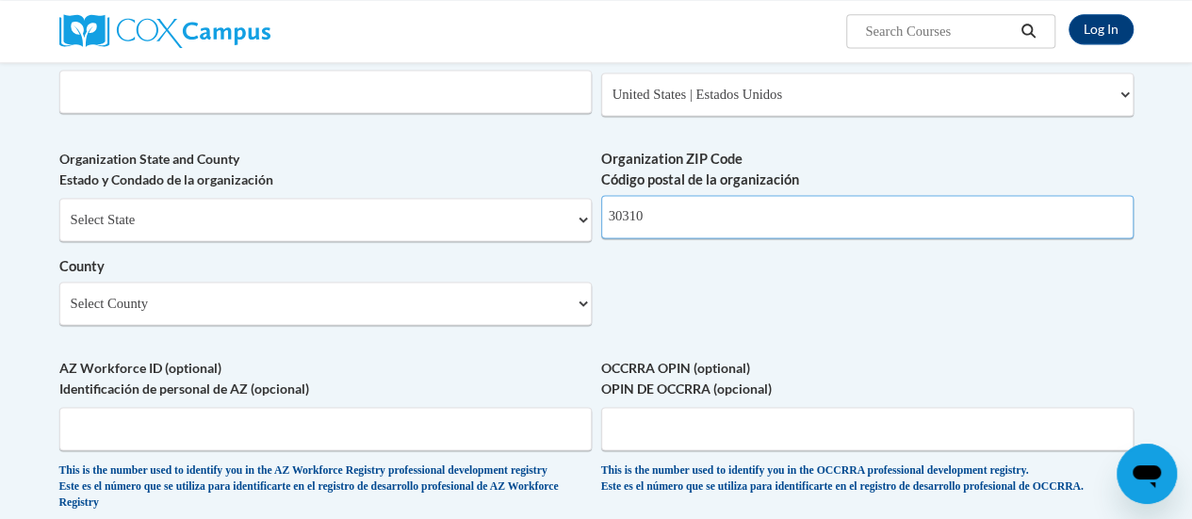
type input "30310"
click at [399, 325] on select "Select County Appling Atkinson Bacon Baker Baldwin Banks Barrow Bartow Ben Hill…" at bounding box center [325, 303] width 532 height 43
select select "Fulton"
click at [59, 296] on select "Select County Appling Atkinson Bacon Baker Baldwin Banks Barrow Bartow Ben Hill…" at bounding box center [325, 303] width 532 height 43
click at [403, 375] on label "AZ Workforce ID (optional) Identificación de personal de AZ (opcional)" at bounding box center [325, 378] width 532 height 41
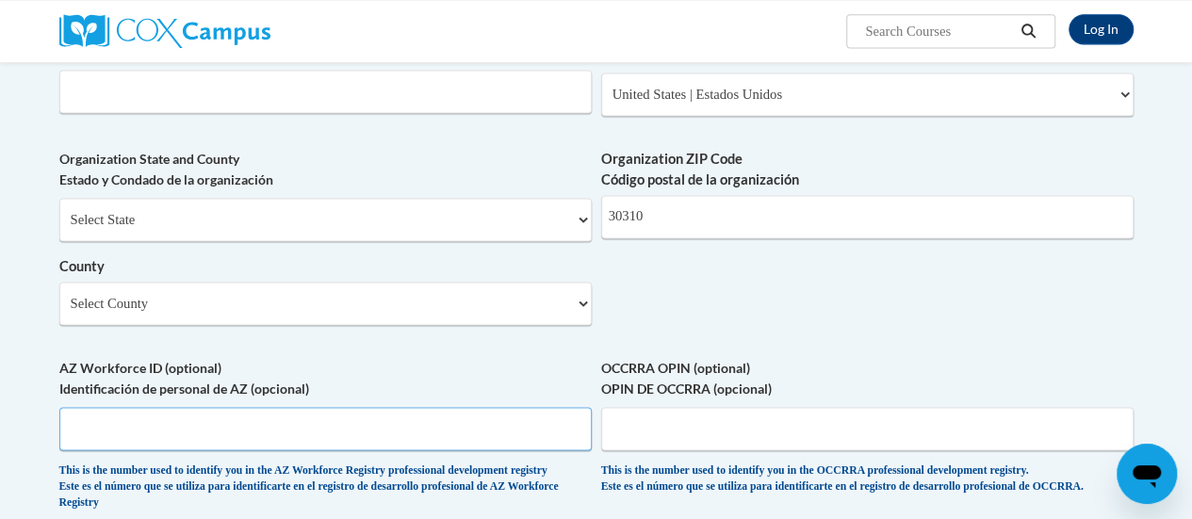
click at [403, 407] on input "AZ Workforce ID (optional) Identificación de personal de AZ (opcional)" at bounding box center [325, 428] width 532 height 43
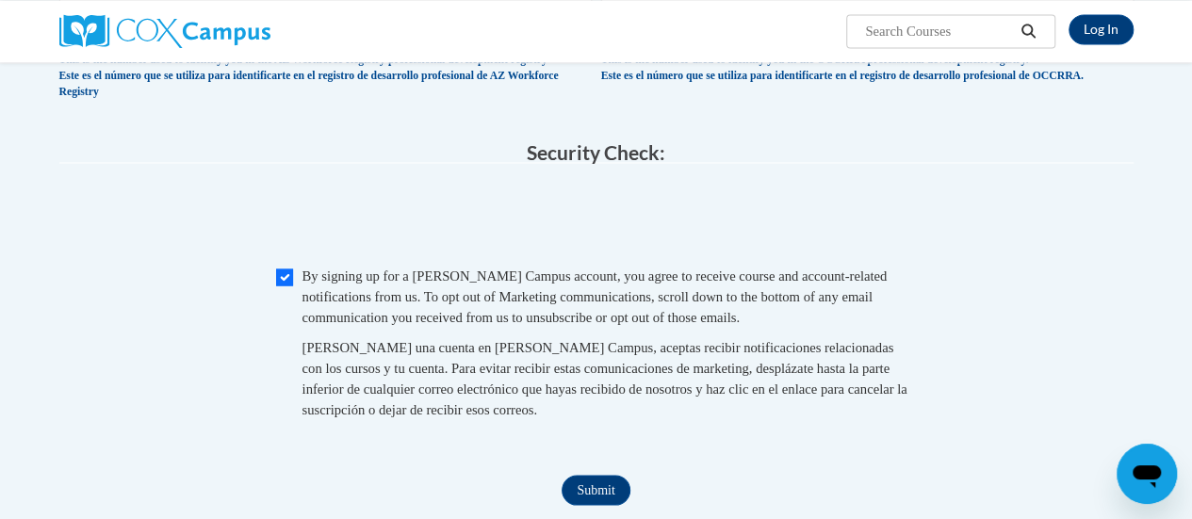
scroll to position [1797, 0]
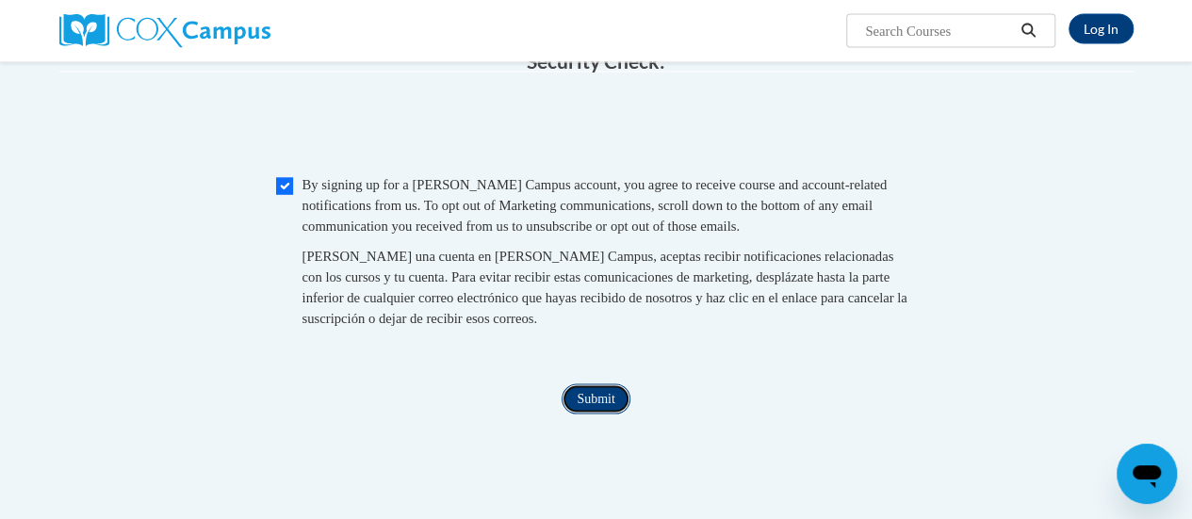
click at [593, 414] on input "Submit" at bounding box center [595, 399] width 68 height 30
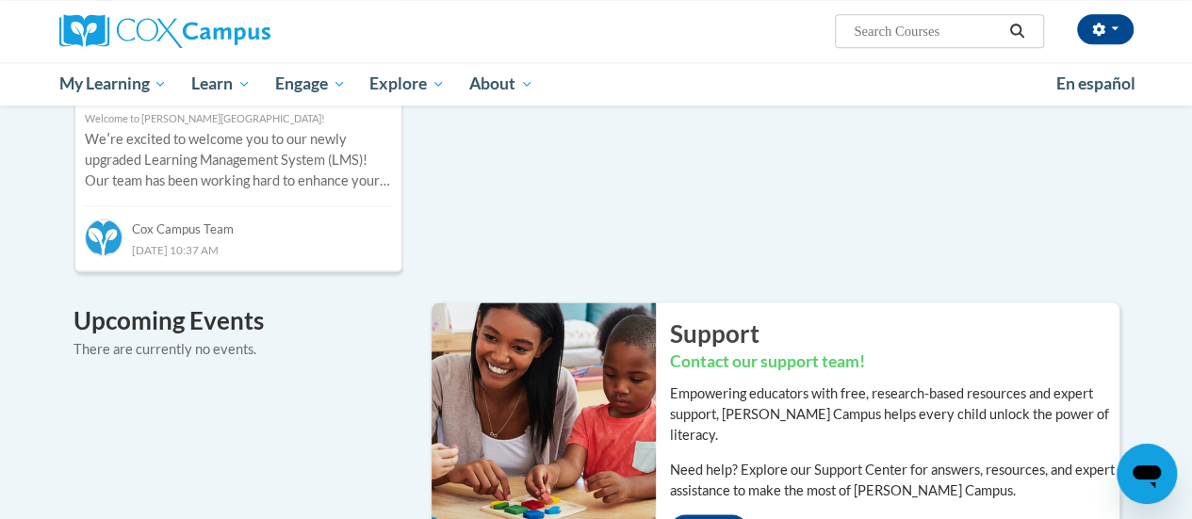
scroll to position [946, 0]
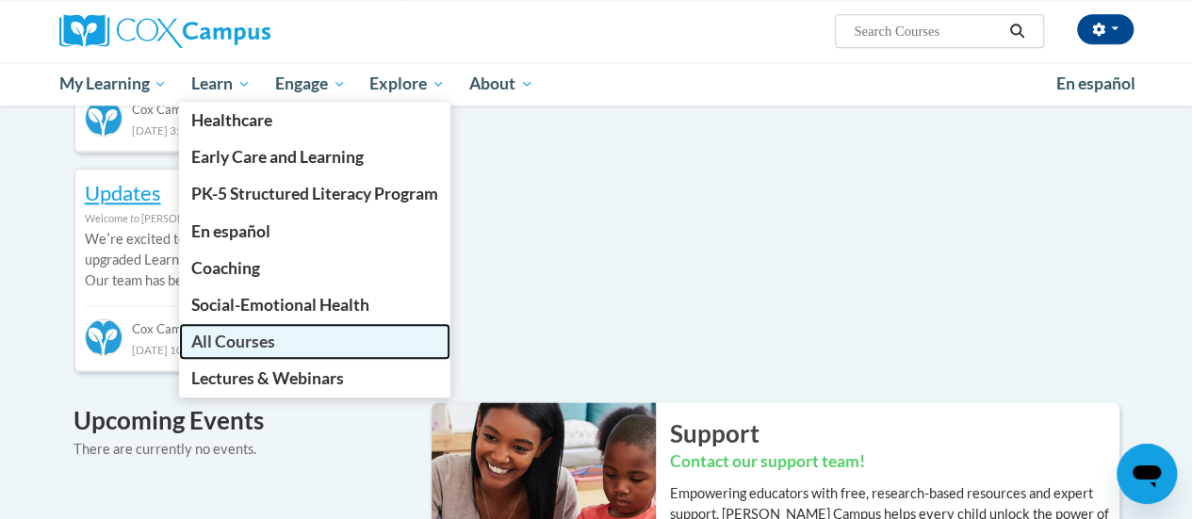
click at [262, 342] on span "All Courses" at bounding box center [233, 342] width 84 height 20
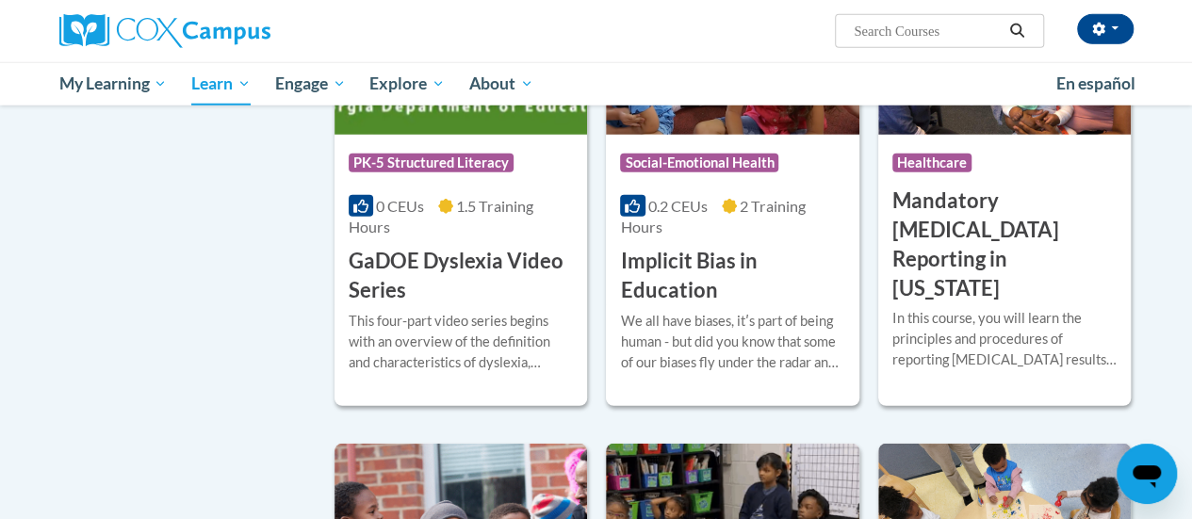
scroll to position [2320, 0]
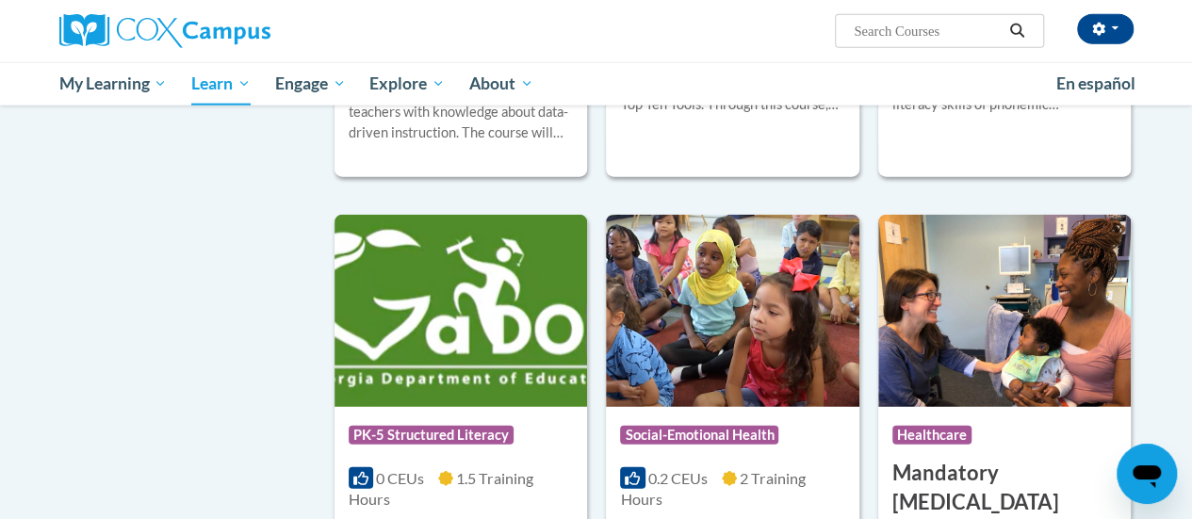
click at [949, 28] on input "Search..." at bounding box center [927, 31] width 151 height 23
type input "fluency"
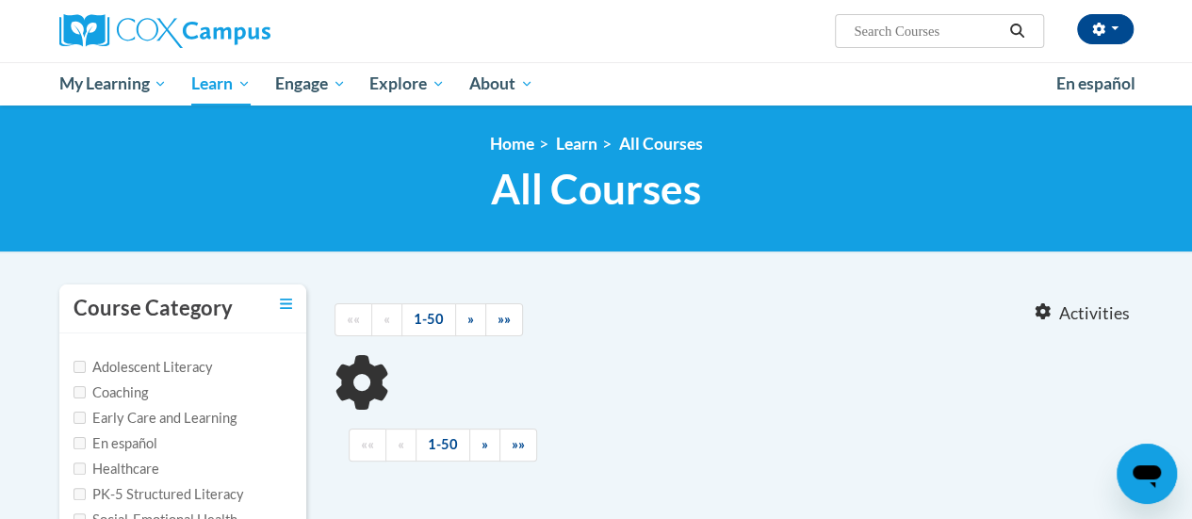
type input "fluency"
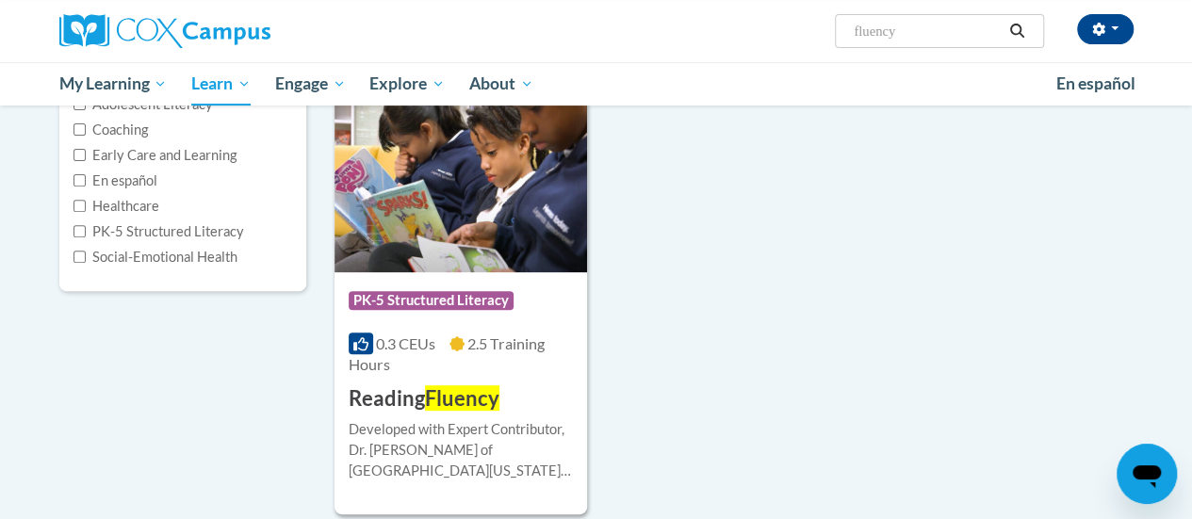
scroll to position [264, 0]
click at [514, 234] on img at bounding box center [460, 175] width 252 height 192
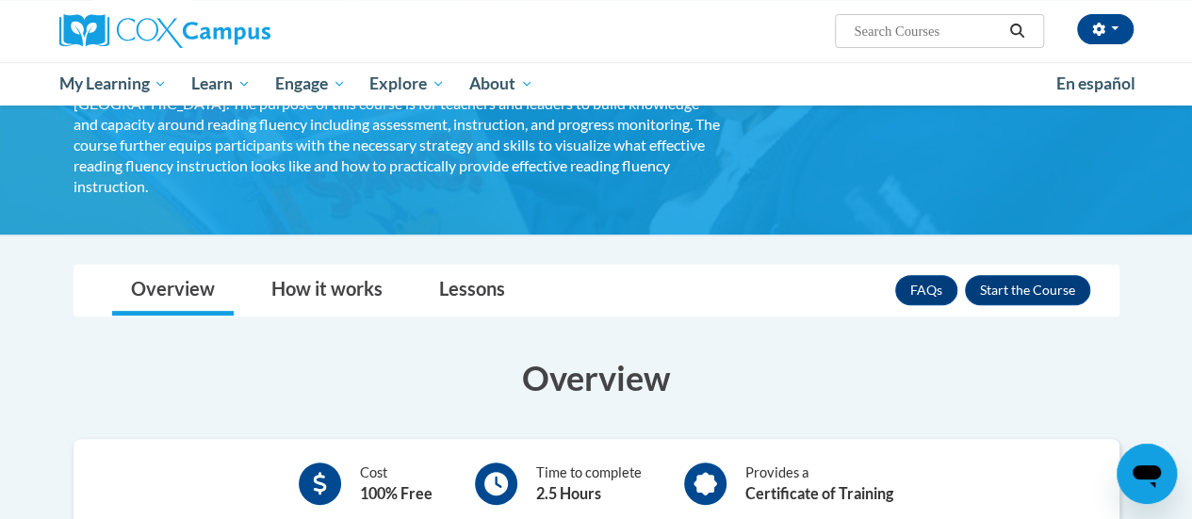
scroll to position [183, 0]
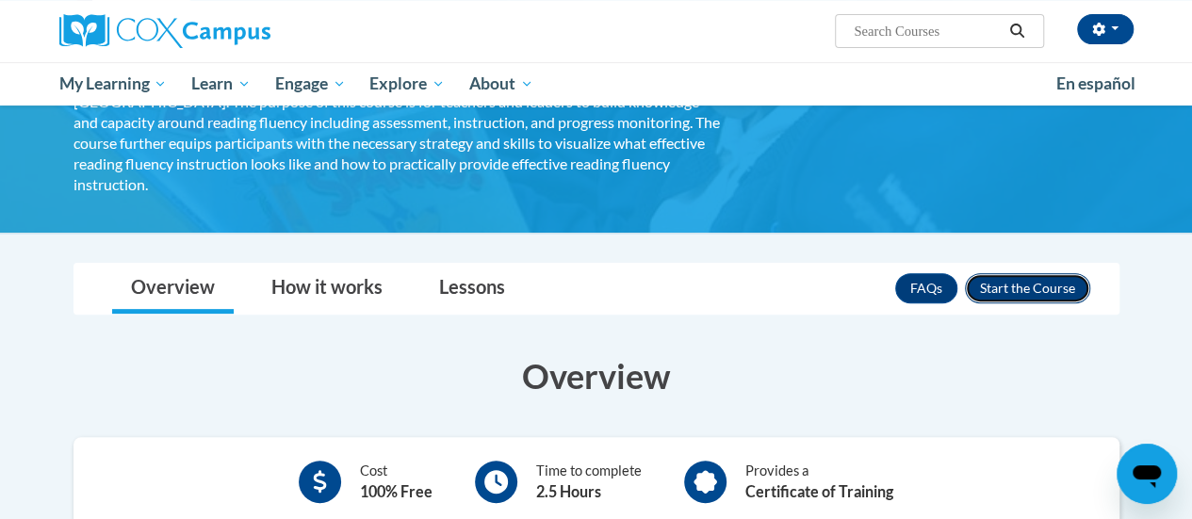
click at [1043, 273] on button "Enroll" at bounding box center [1027, 288] width 125 height 30
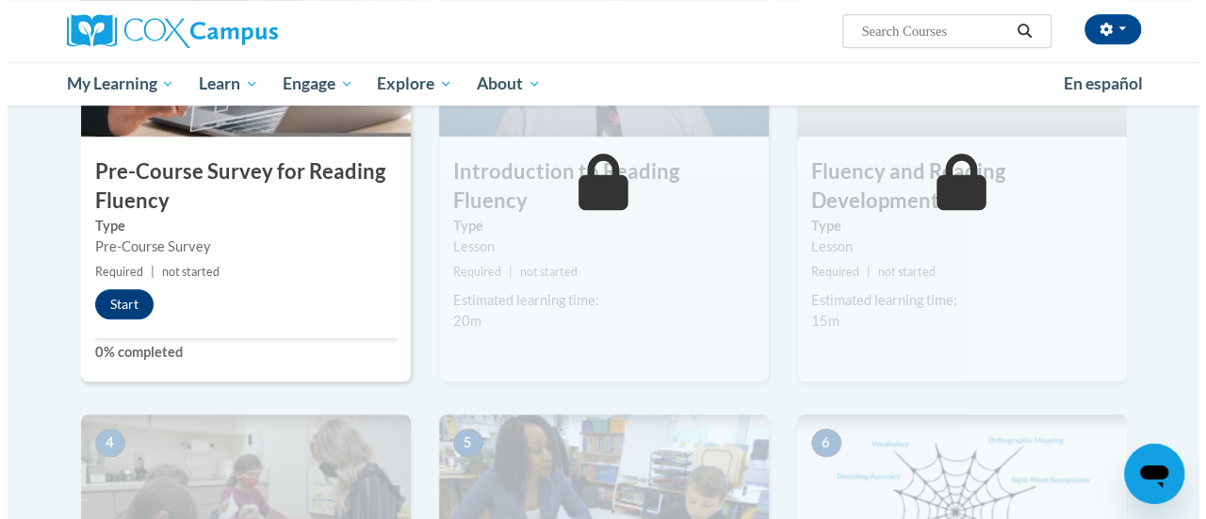
scroll to position [546, 0]
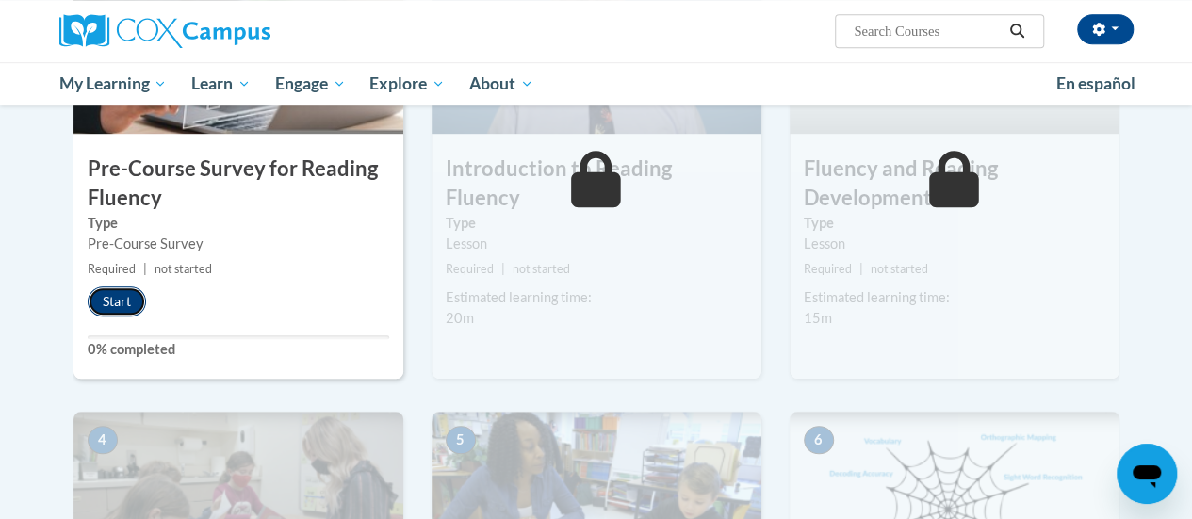
click at [118, 314] on button "Start" at bounding box center [117, 301] width 58 height 30
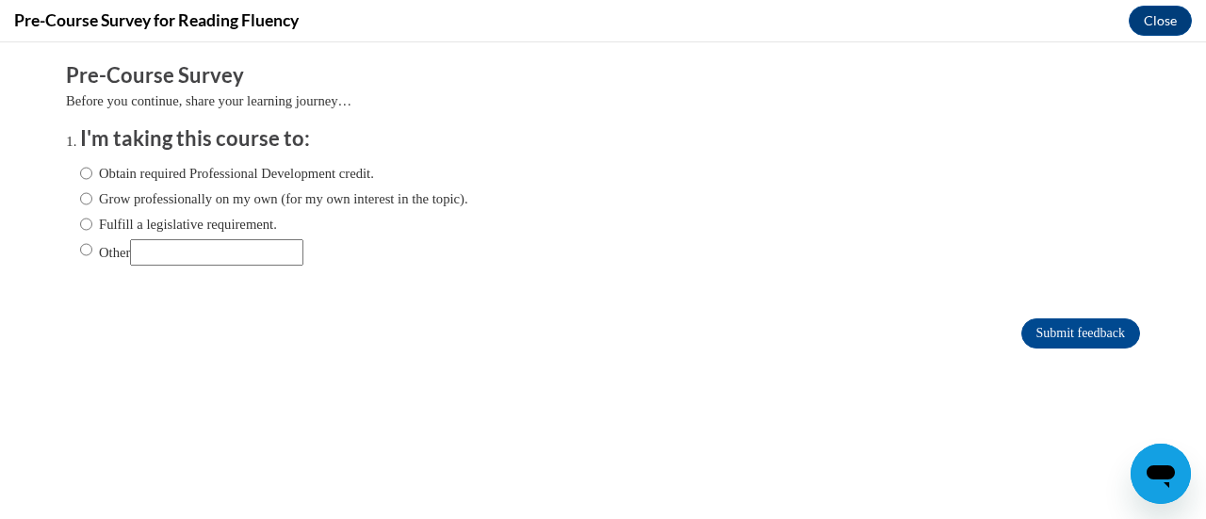
scroll to position [0, 0]
click at [89, 167] on label "Obtain required Professional Development credit." at bounding box center [227, 173] width 294 height 21
click at [89, 167] on input "Obtain required Professional Development credit." at bounding box center [86, 173] width 12 height 21
radio input "true"
click at [86, 199] on label "Grow professionally on my own (for my own interest in the topic)." at bounding box center [274, 198] width 388 height 21
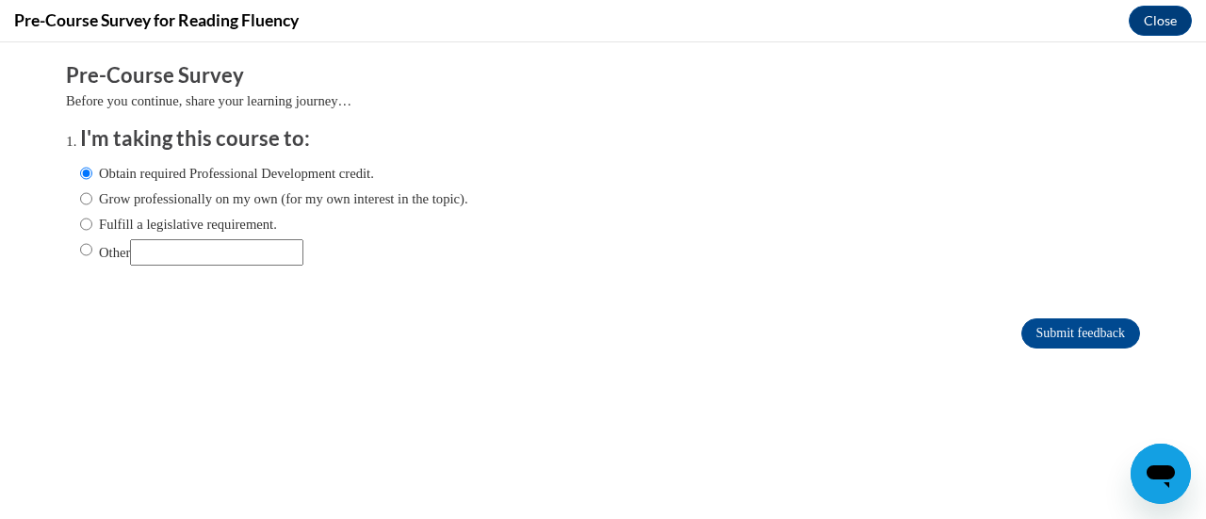
click at [86, 199] on input "Grow professionally on my own (for my own interest in the topic)." at bounding box center [86, 198] width 12 height 21
radio input "true"
click at [88, 170] on label "Obtain required Professional Development credit." at bounding box center [227, 173] width 294 height 21
click at [88, 170] on input "Obtain required Professional Development credit." at bounding box center [86, 173] width 12 height 21
radio input "true"
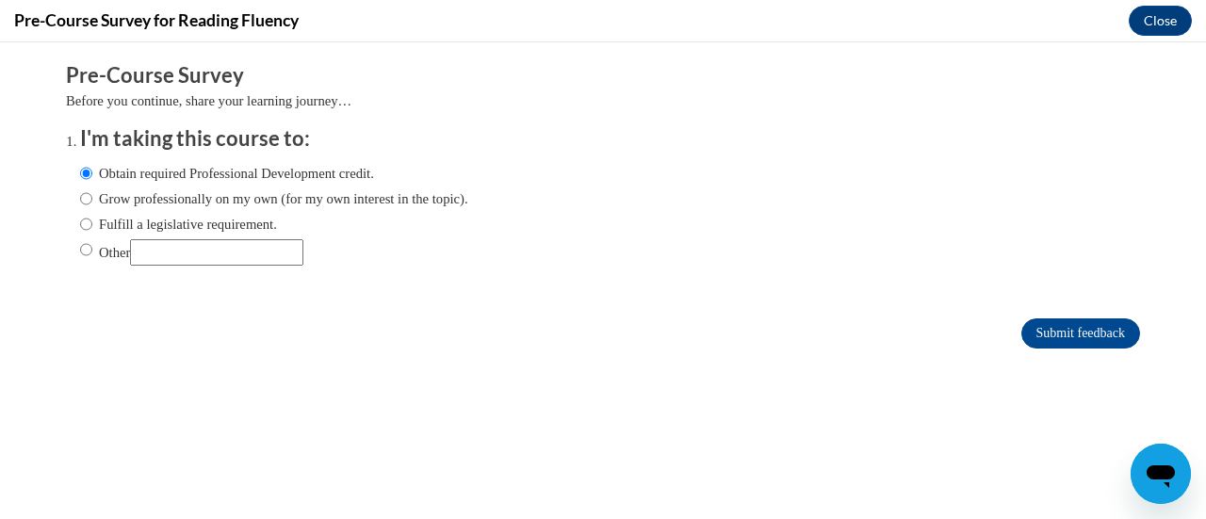
click at [80, 261] on label "Other" at bounding box center [191, 252] width 223 height 26
click at [80, 260] on input "Other" at bounding box center [86, 249] width 12 height 21
radio input "true"
click at [164, 251] on input "Other" at bounding box center [216, 252] width 173 height 26
type input "School Required Training"
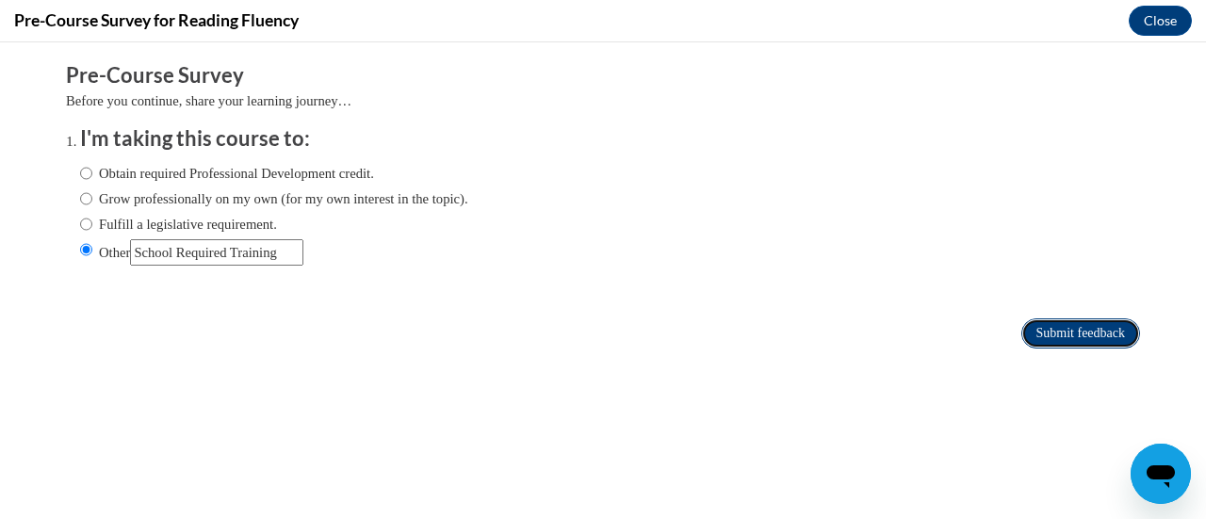
click at [1071, 340] on input "Submit feedback" at bounding box center [1080, 333] width 119 height 30
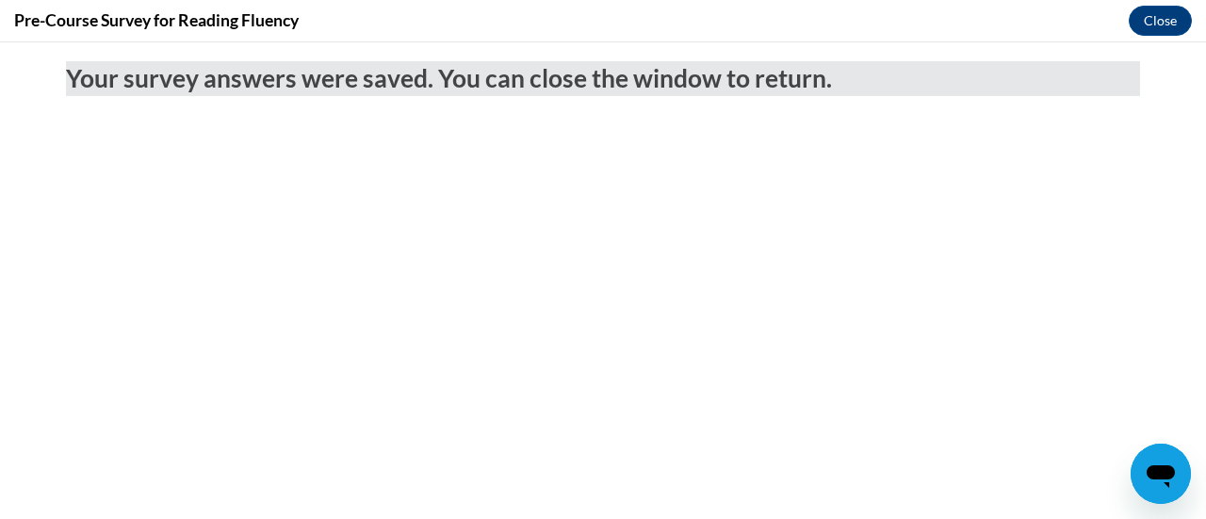
click at [1160, 1] on div "Pre-Course Survey for Reading Fluency Close" at bounding box center [603, 21] width 1206 height 42
click at [1160, 13] on button "Close" at bounding box center [1159, 21] width 63 height 30
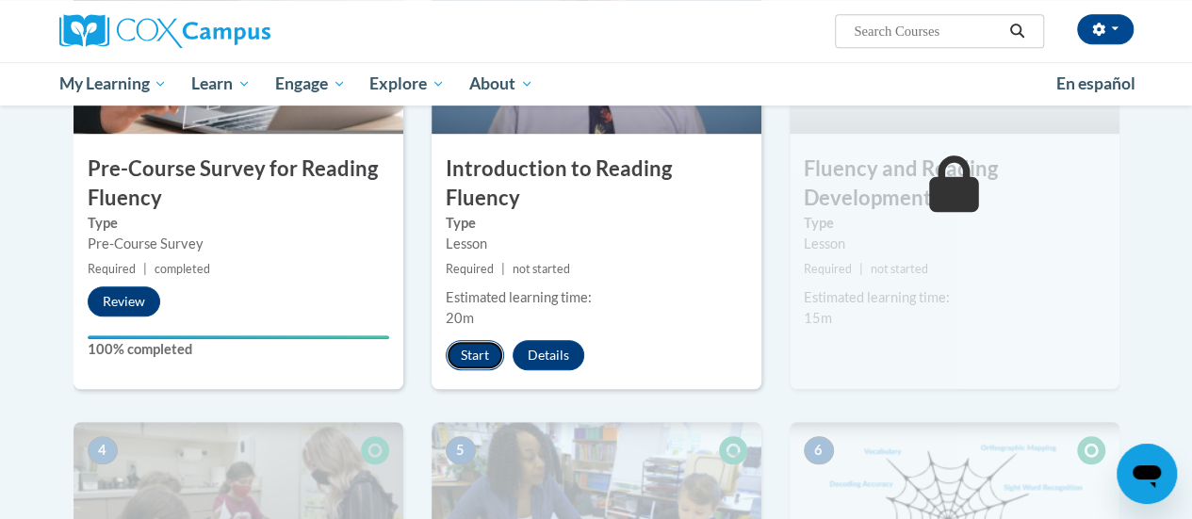
click at [471, 340] on button "Start" at bounding box center [475, 355] width 58 height 30
